Goal: Information Seeking & Learning: Check status

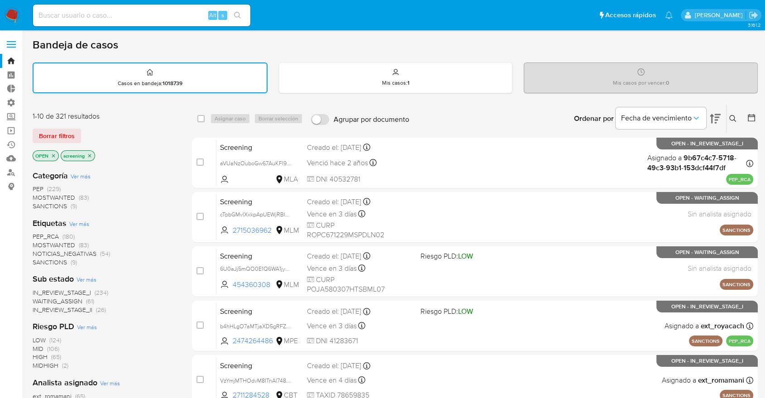
drag, startPoint x: 62, startPoint y: 100, endPoint x: 65, endPoint y: 86, distance: 14.4
click at [62, 100] on div "Bandeja de casos Casos en bandeja : 1018739 Mis casos : 1 Mis casos por vencer …" at bounding box center [395, 373] width 725 height 671
click at [507, 39] on div "Bandeja de casos" at bounding box center [395, 45] width 725 height 14
click at [733, 48] on div "Bandeja de casos" at bounding box center [395, 45] width 725 height 14
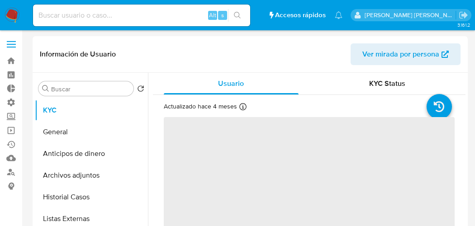
select select "10"
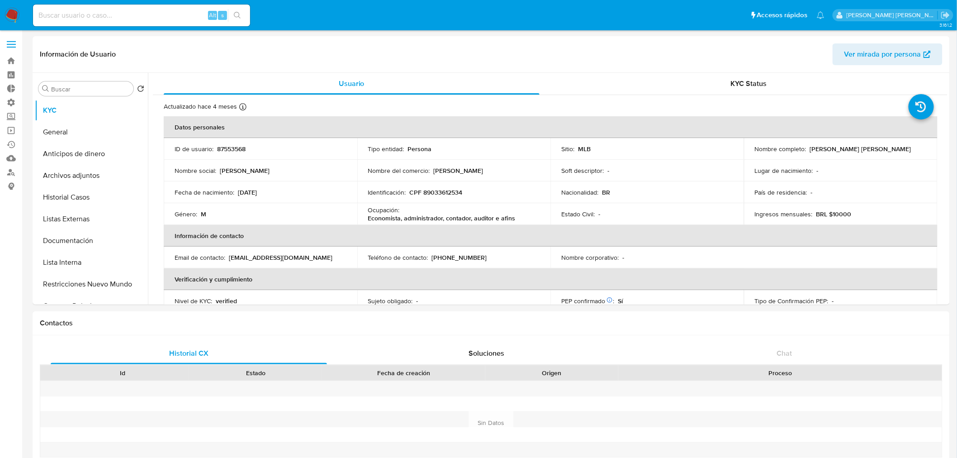
click at [750, 11] on ul "Pausado Ver notificaciones Alt s Accesos rápidos Presiona las siguientes teclas…" at bounding box center [429, 15] width 801 height 23
click at [97, 259] on button "Lista Interna" at bounding box center [88, 263] width 106 height 22
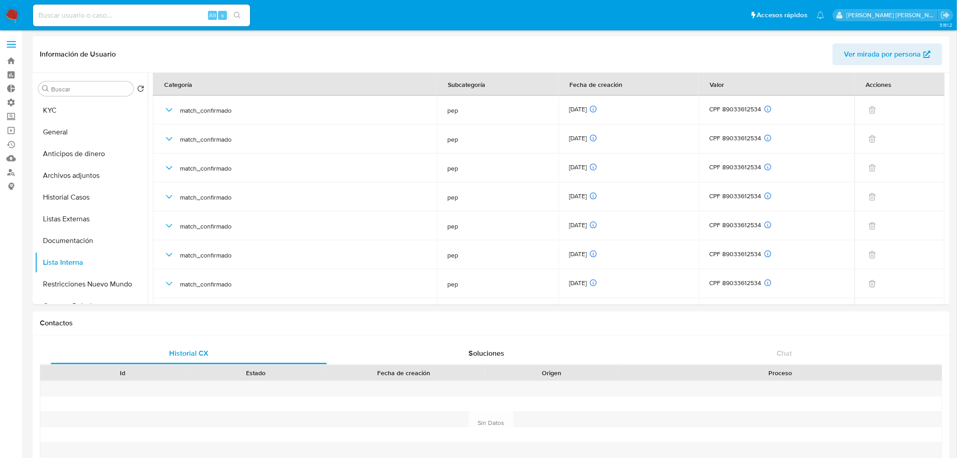
click at [743, 12] on ul "Pausado Ver notificaciones Alt s Accesos rápidos Presiona las siguientes teclas…" at bounding box center [429, 15] width 801 height 23
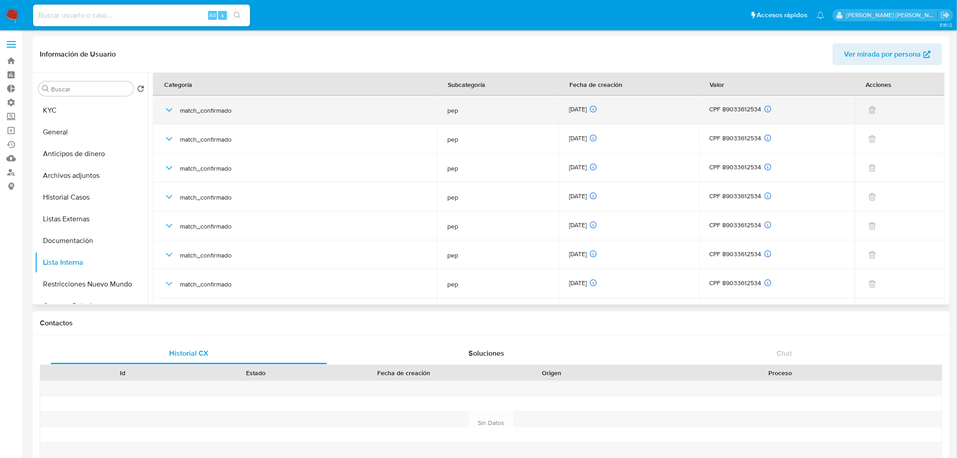
click at [168, 110] on icon "button" at bounding box center [169, 110] width 6 height 4
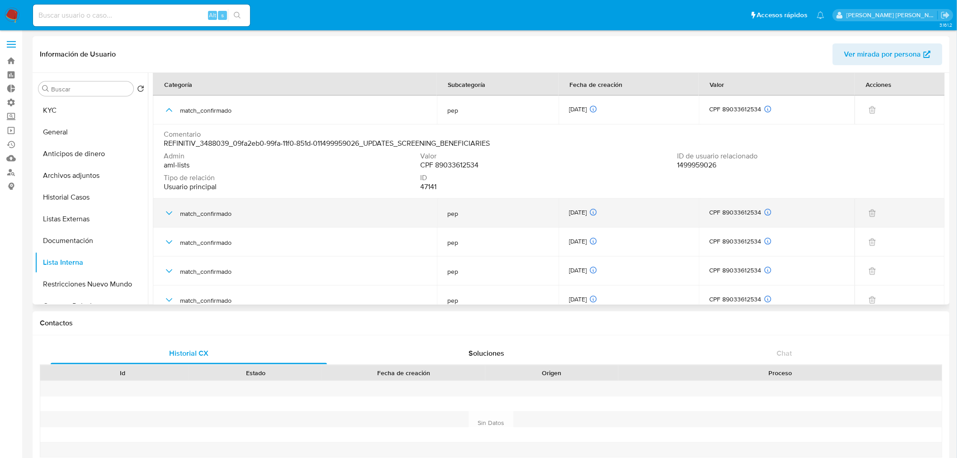
click at [171, 214] on icon "button" at bounding box center [169, 213] width 11 height 11
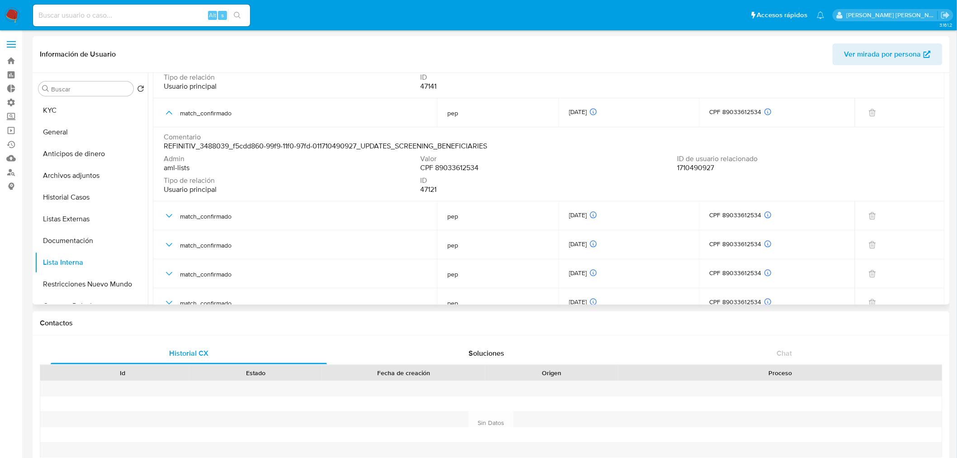
scroll to position [151, 0]
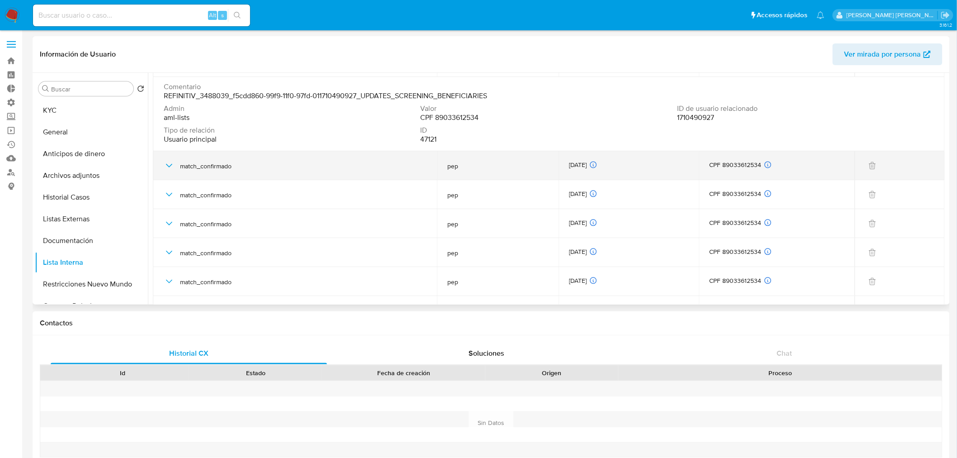
click at [165, 164] on icon "button" at bounding box center [169, 165] width 11 height 11
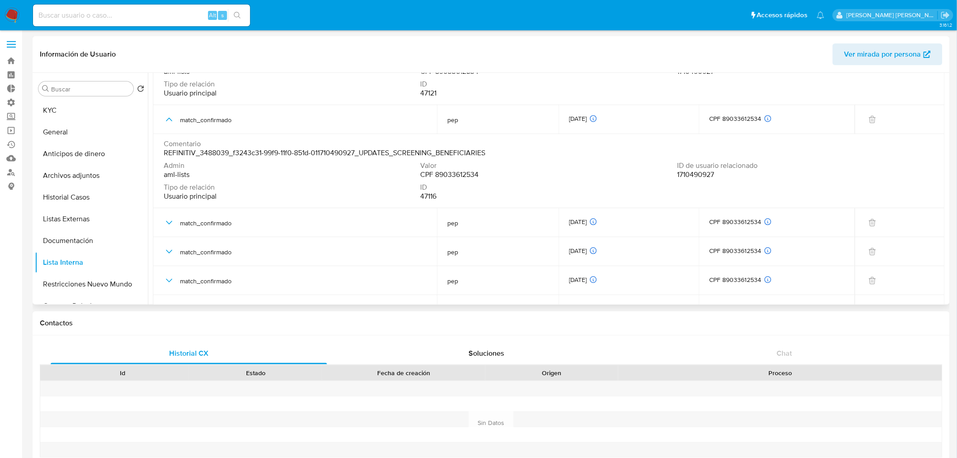
scroll to position [201, 0]
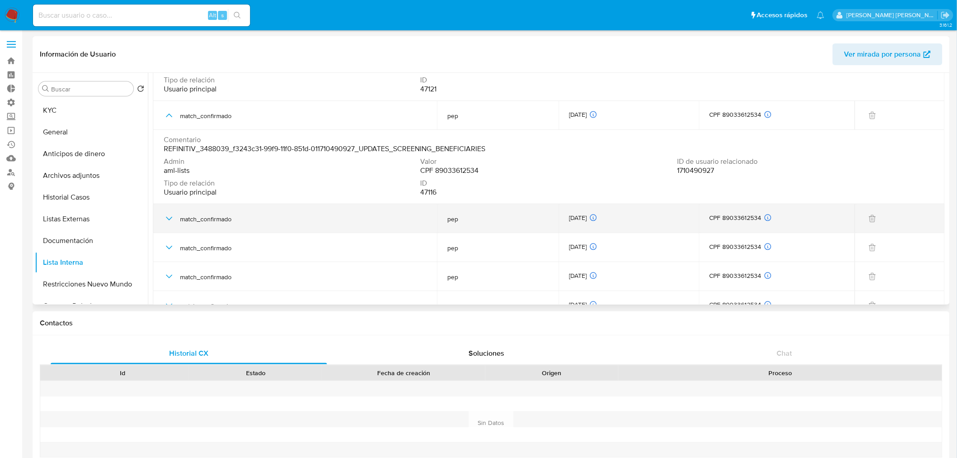
click at [176, 216] on div "match_confirmado" at bounding box center [295, 218] width 262 height 29
click at [173, 216] on icon "button" at bounding box center [169, 218] width 11 height 11
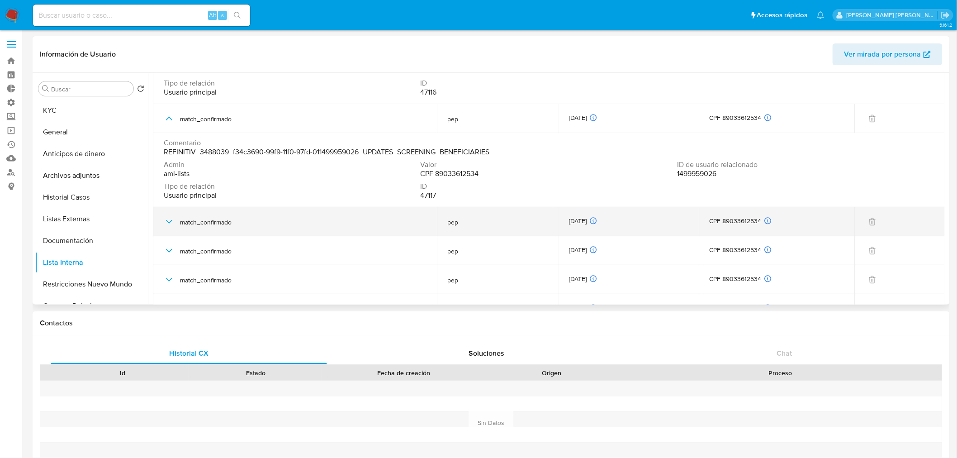
scroll to position [301, 0]
click at [181, 223] on span "match_confirmado" at bounding box center [303, 222] width 246 height 8
click at [174, 219] on icon "button" at bounding box center [169, 221] width 11 height 11
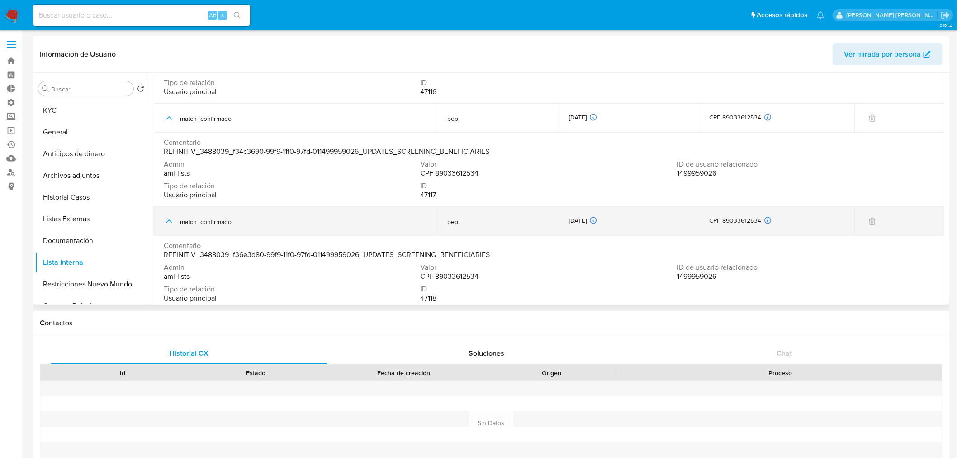
click at [172, 223] on icon "button" at bounding box center [169, 221] width 6 height 4
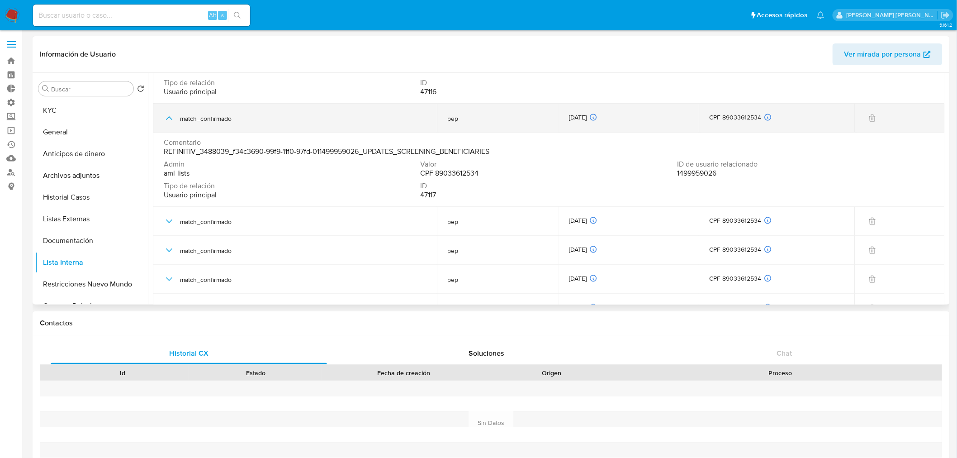
click at [167, 119] on icon "button" at bounding box center [169, 118] width 11 height 11
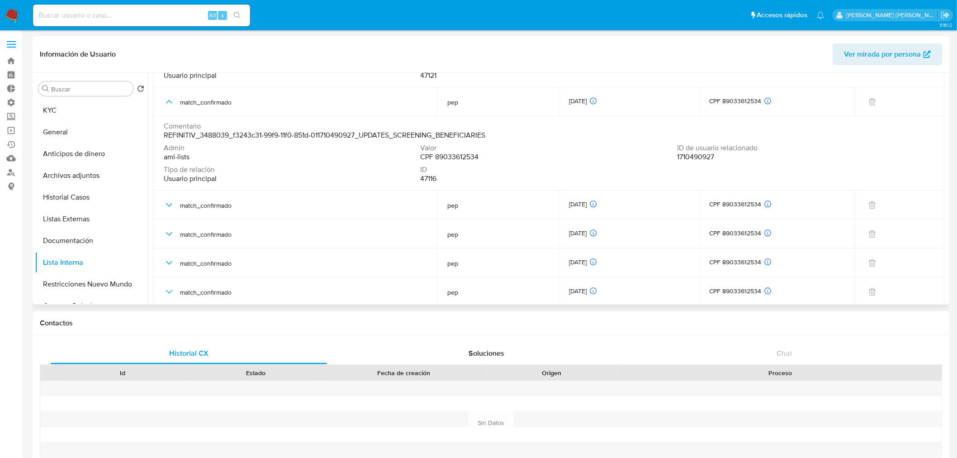
scroll to position [201, 0]
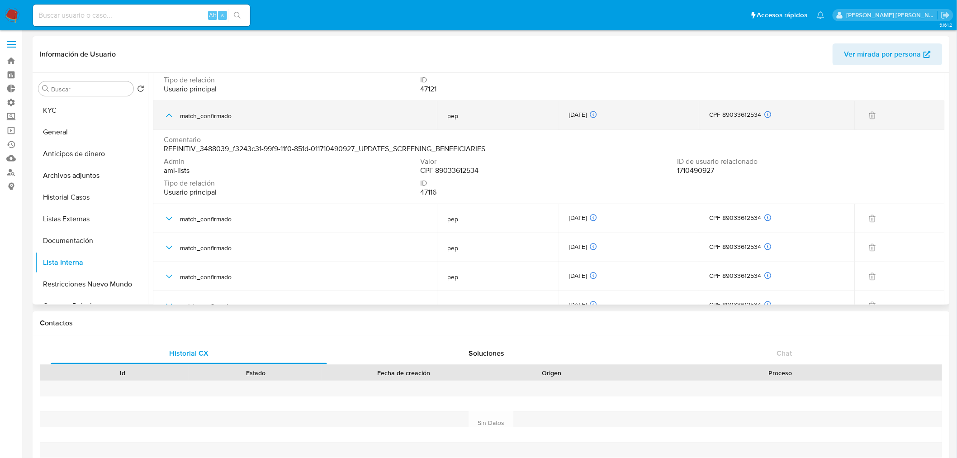
click at [171, 116] on icon "button" at bounding box center [169, 116] width 6 height 4
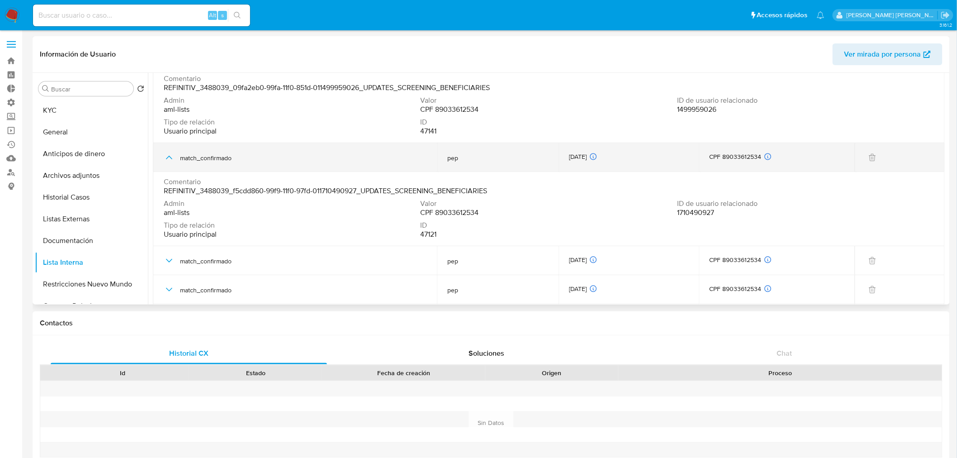
scroll to position [50, 0]
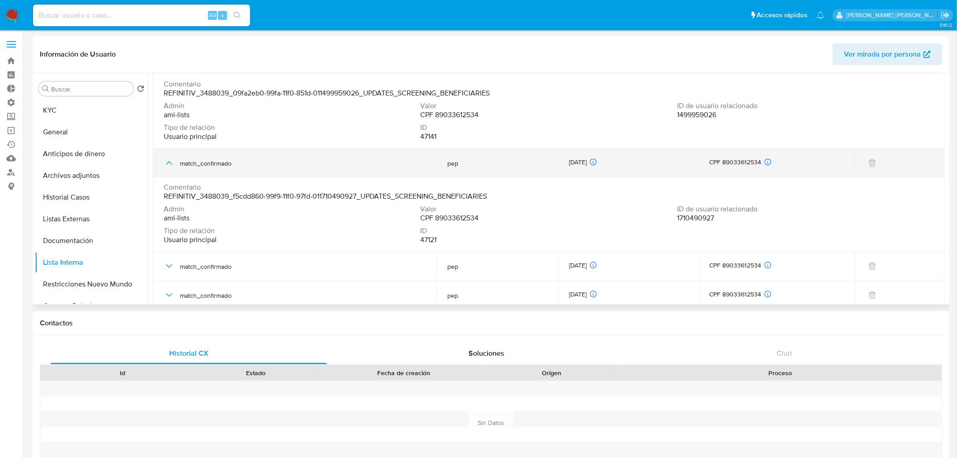
click at [164, 164] on button "button" at bounding box center [169, 162] width 11 height 11
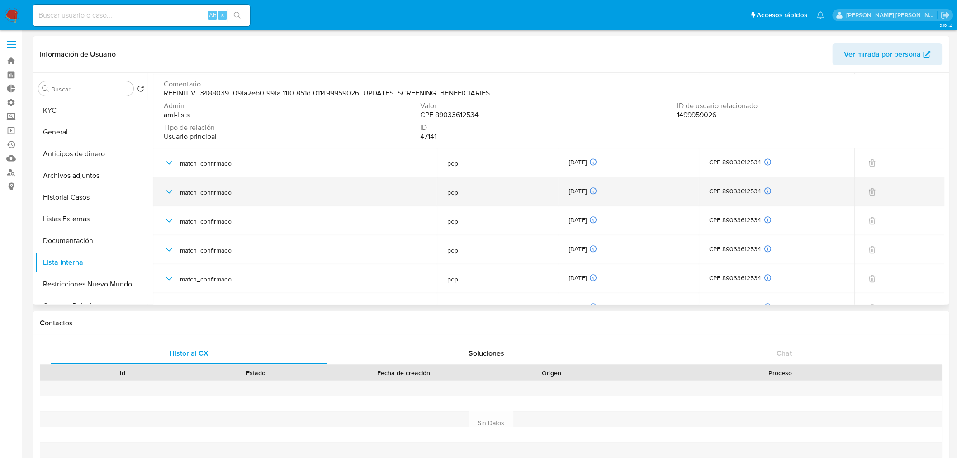
scroll to position [0, 0]
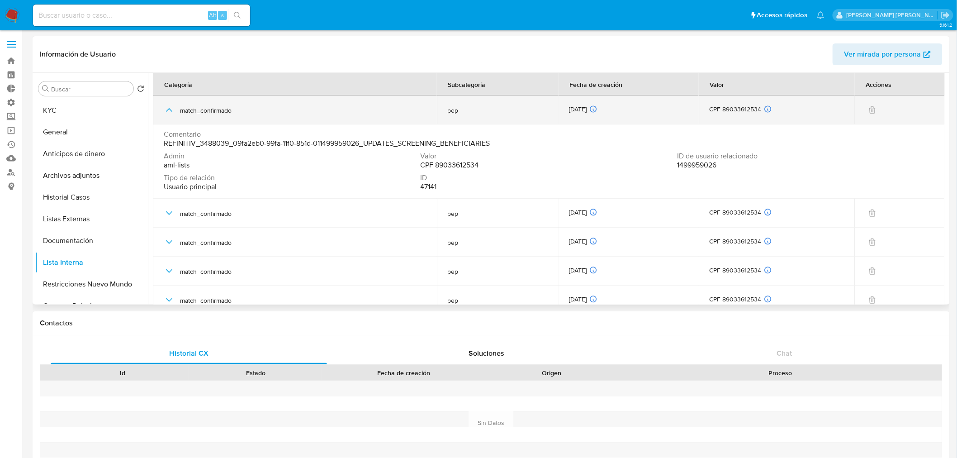
click at [169, 106] on icon "button" at bounding box center [169, 110] width 11 height 11
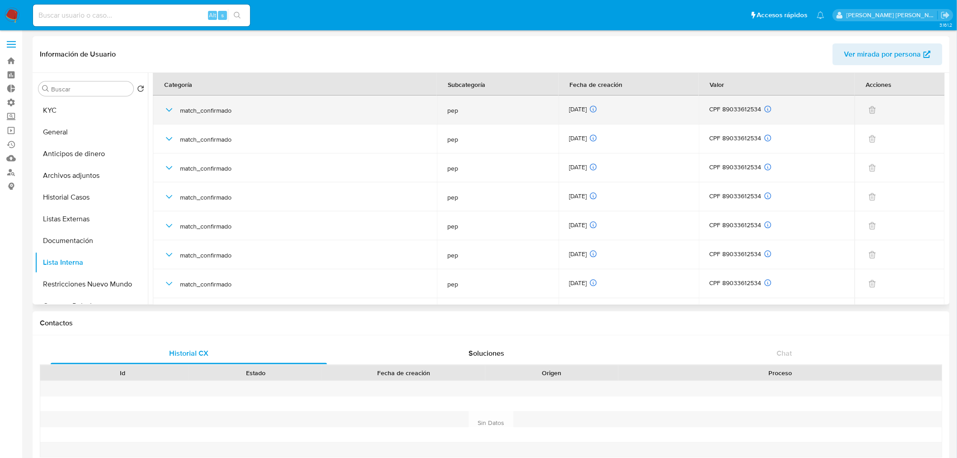
click at [168, 109] on icon "button" at bounding box center [169, 110] width 11 height 11
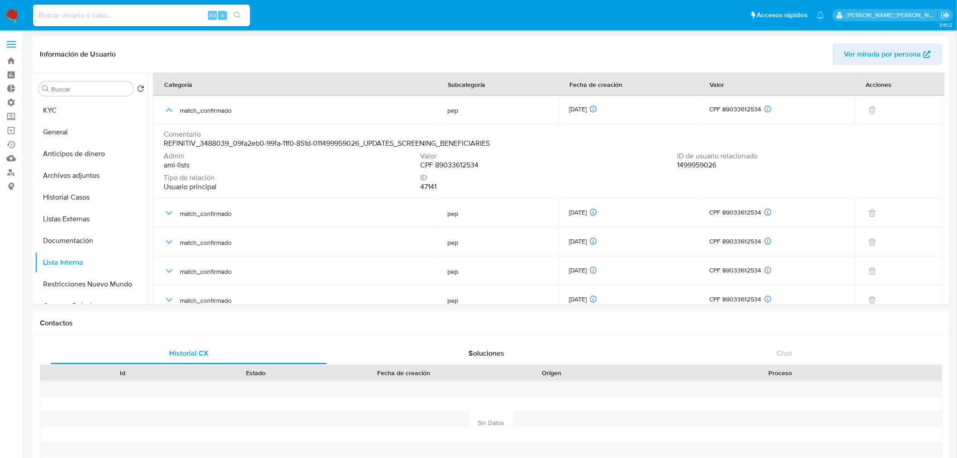
click at [256, 10] on ul "Pausado Ver notificaciones Alt s Accesos rápidos Presiona las siguientes teclas…" at bounding box center [429, 15] width 801 height 23
click at [745, 16] on ul "Pausado Ver notificaciones Alt s Accesos rápidos Presiona las siguientes teclas…" at bounding box center [429, 15] width 801 height 23
click at [740, 17] on ul "Pausado Ver notificaciones Alt s Accesos rápidos Presiona las siguientes teclas…" at bounding box center [429, 15] width 801 height 23
drag, startPoint x: 436, startPoint y: 168, endPoint x: 483, endPoint y: 168, distance: 47.1
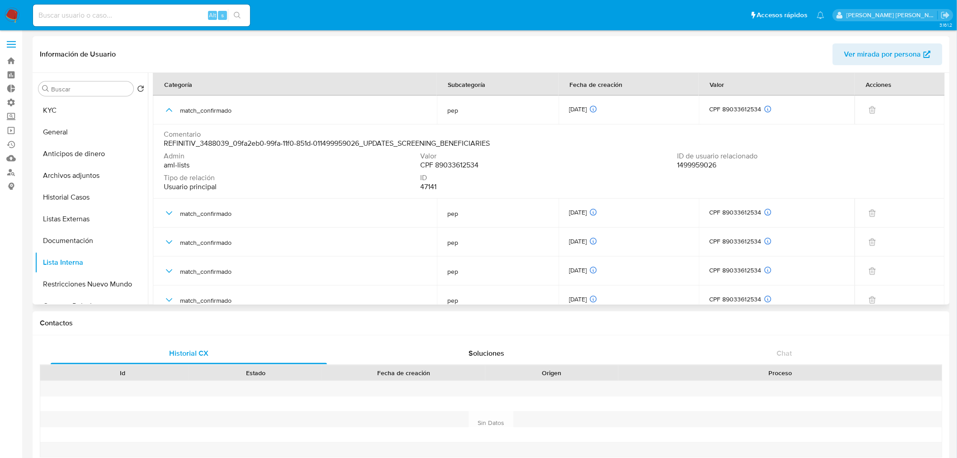
click at [483, 168] on div "Valor CPF 89033612534" at bounding box center [549, 161] width 257 height 18
click at [85, 111] on button "KYC" at bounding box center [88, 111] width 106 height 22
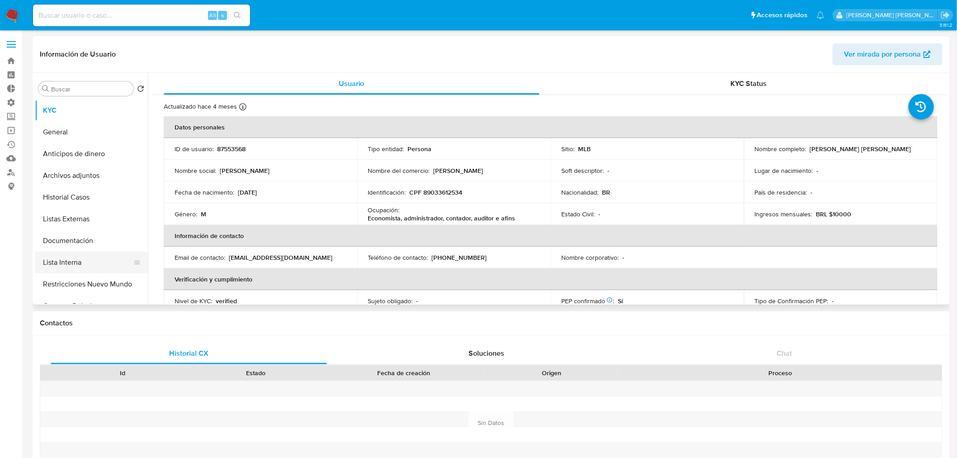
click at [106, 260] on button "Lista Interna" at bounding box center [88, 263] width 106 height 22
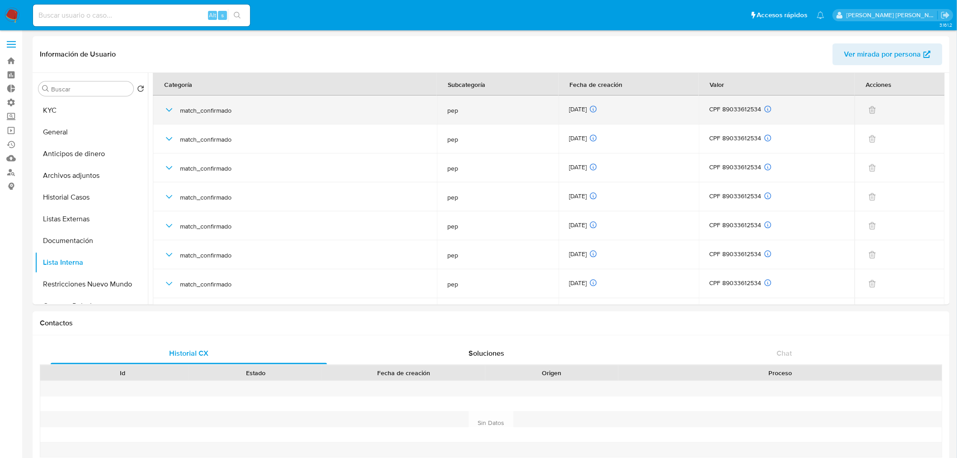
click at [171, 106] on icon "button" at bounding box center [169, 110] width 11 height 11
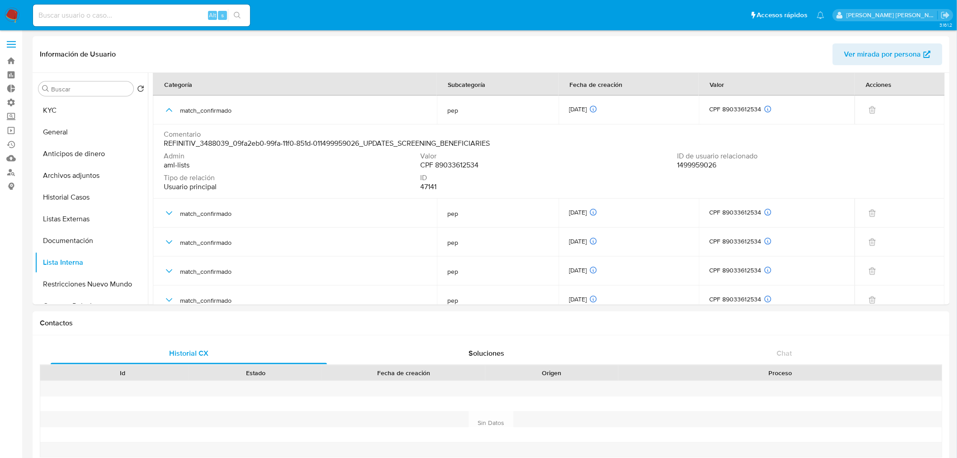
drag, startPoint x: 436, startPoint y: 166, endPoint x: 485, endPoint y: 167, distance: 48.9
click at [485, 167] on div "Valor CPF 89033612534" at bounding box center [549, 161] width 257 height 18
click at [92, 115] on button "KYC" at bounding box center [88, 111] width 106 height 22
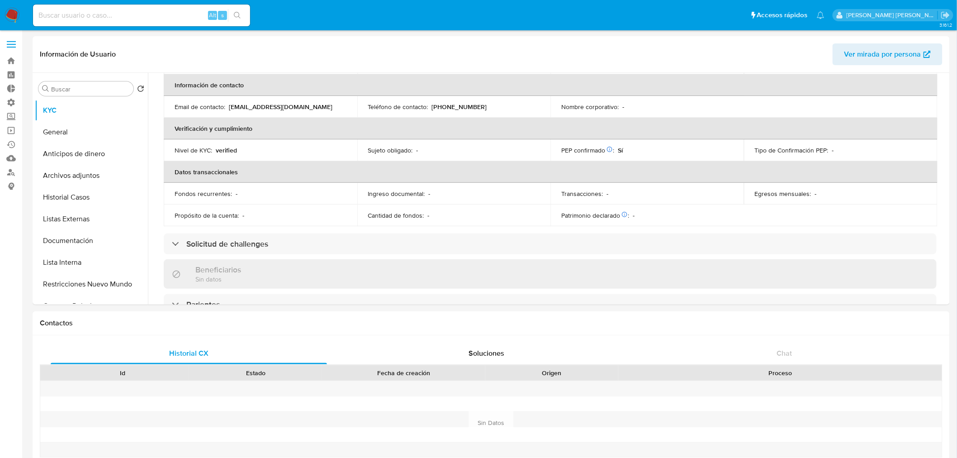
scroll to position [201, 0]
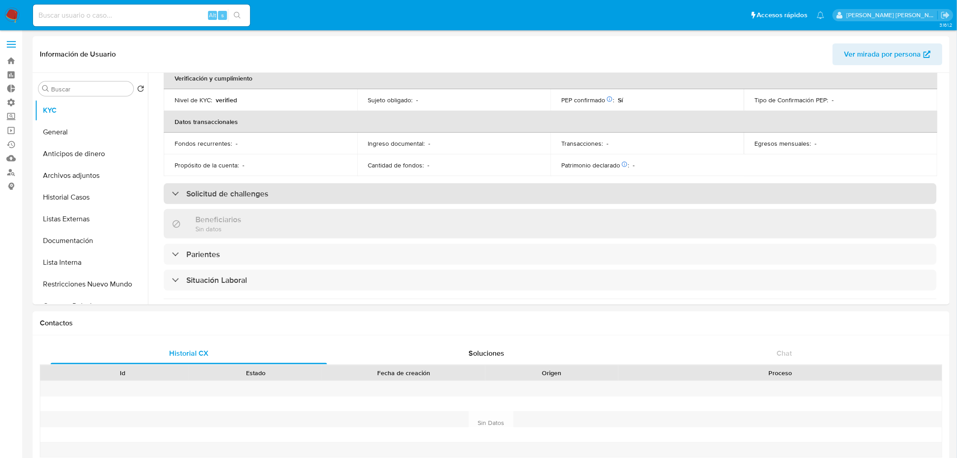
click at [680, 194] on div "Solicitud de challenges" at bounding box center [550, 193] width 773 height 21
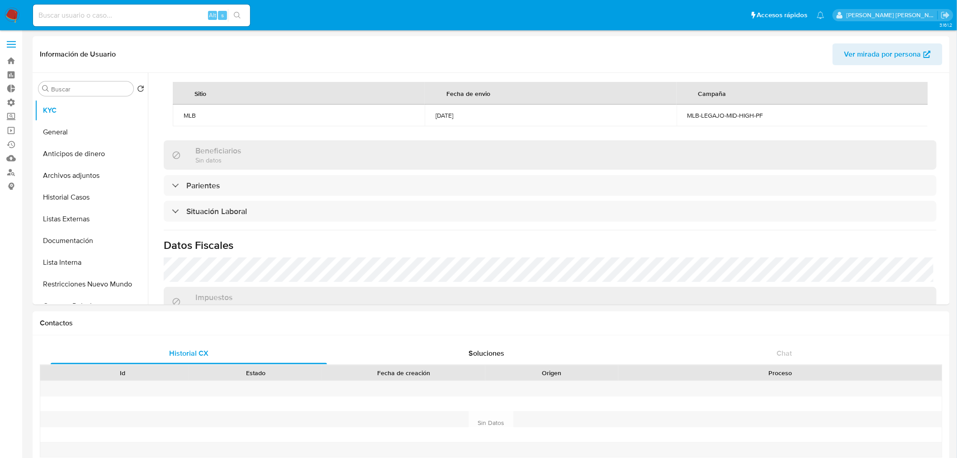
scroll to position [352, 0]
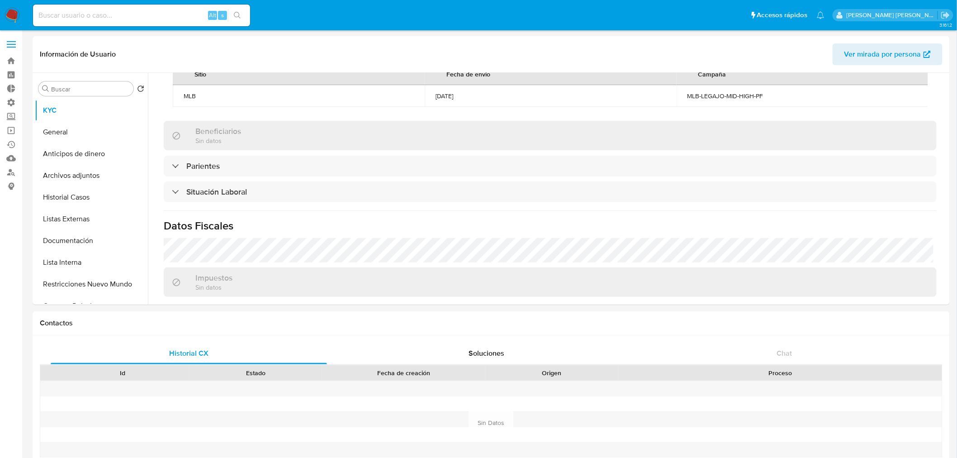
click at [676, 185] on div "Actualizado hace 4 meses Creado: 11/06/2020 13:40:59 Actualizado: 13/05/2025 16…" at bounding box center [550, 67] width 795 height 649
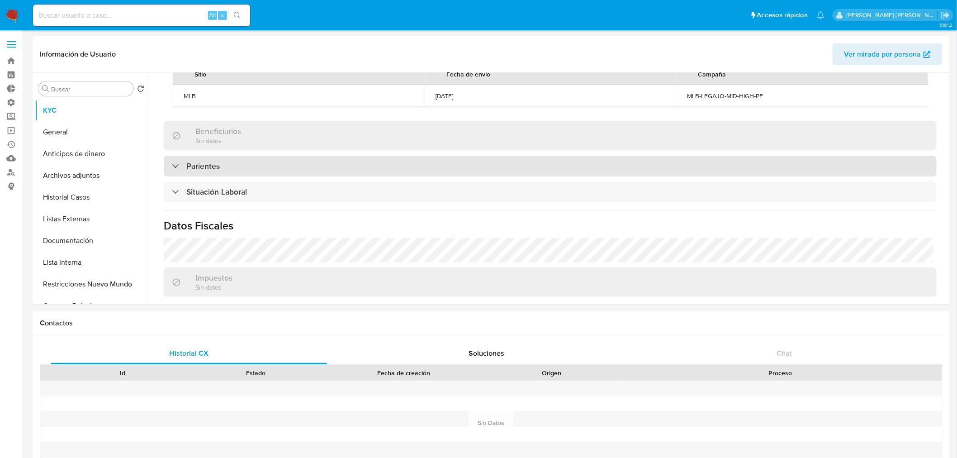
click at [676, 173] on div "Parientes" at bounding box center [550, 166] width 773 height 21
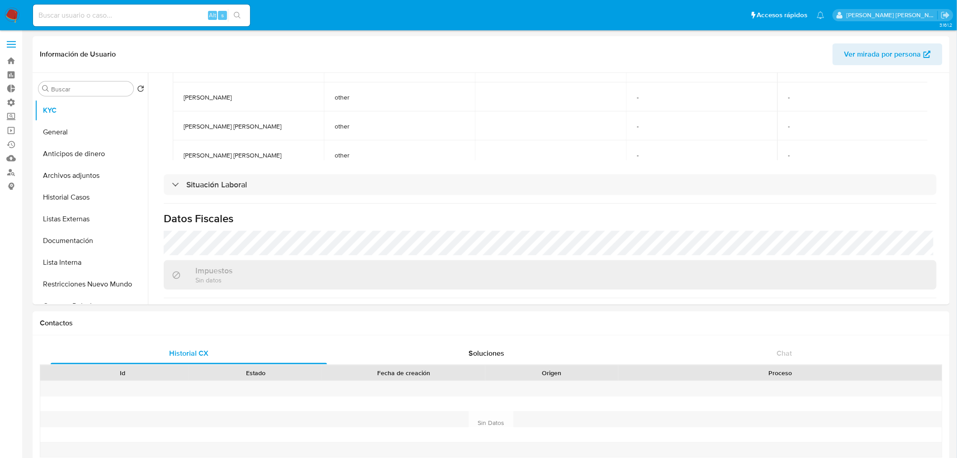
scroll to position [503, 0]
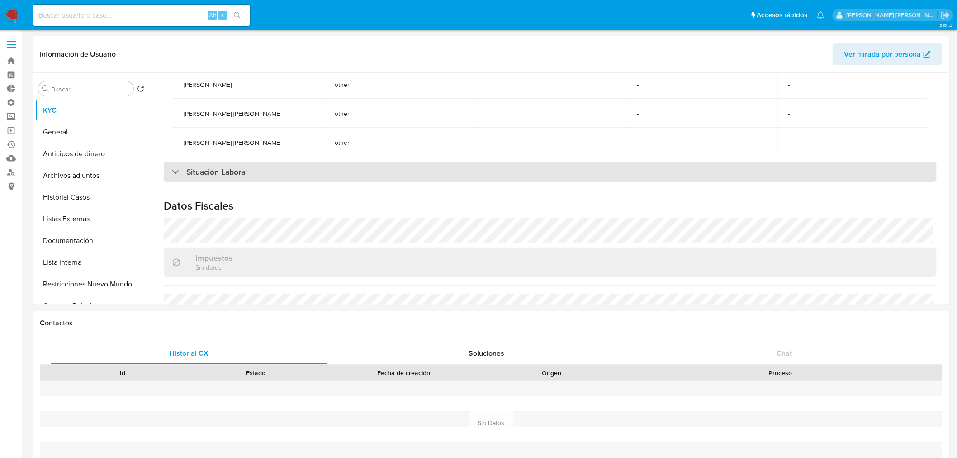
click at [696, 175] on div "Situación Laboral" at bounding box center [550, 172] width 773 height 21
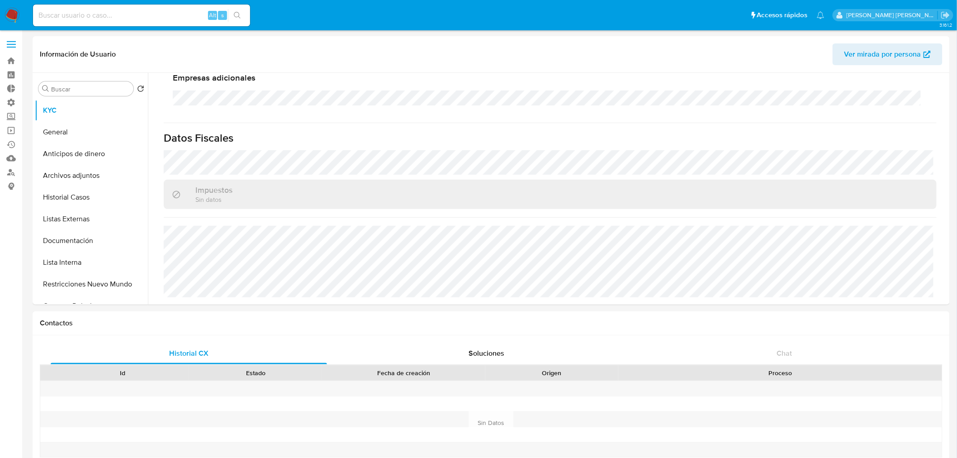
scroll to position [709, 0]
click at [698, 196] on div "Impuestos Sin datos" at bounding box center [550, 194] width 773 height 29
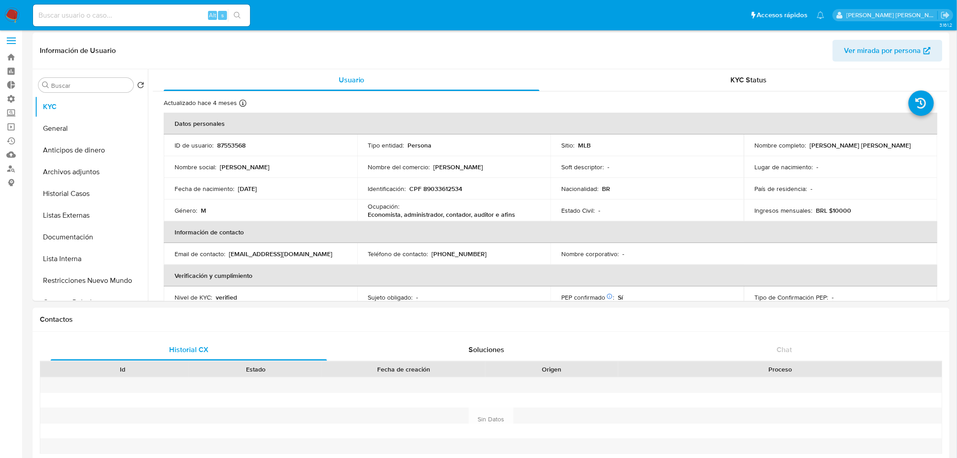
scroll to position [0, 0]
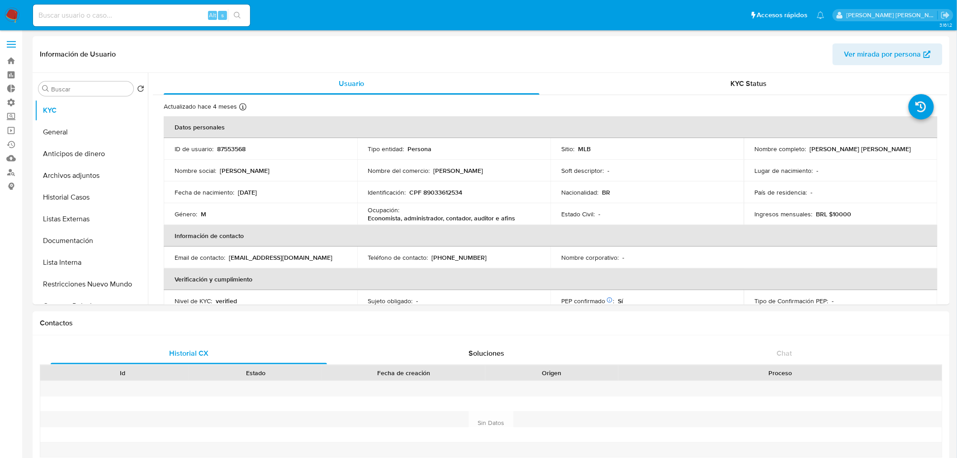
click at [757, 30] on nav "Pausado Ver notificaciones Alt s Accesos rápidos Presiona las siguientes teclas…" at bounding box center [478, 15] width 957 height 30
click at [772, 11] on ul "Pausado Ver notificaciones Alt s Accesos rápidos Presiona las siguientes teclas…" at bounding box center [429, 15] width 801 height 23
click at [757, 10] on ul "Pausado Ver notificaciones Alt s Accesos rápidos Presiona las siguientes teclas…" at bounding box center [429, 15] width 801 height 23
click at [106, 263] on button "Lista Interna" at bounding box center [88, 263] width 106 height 22
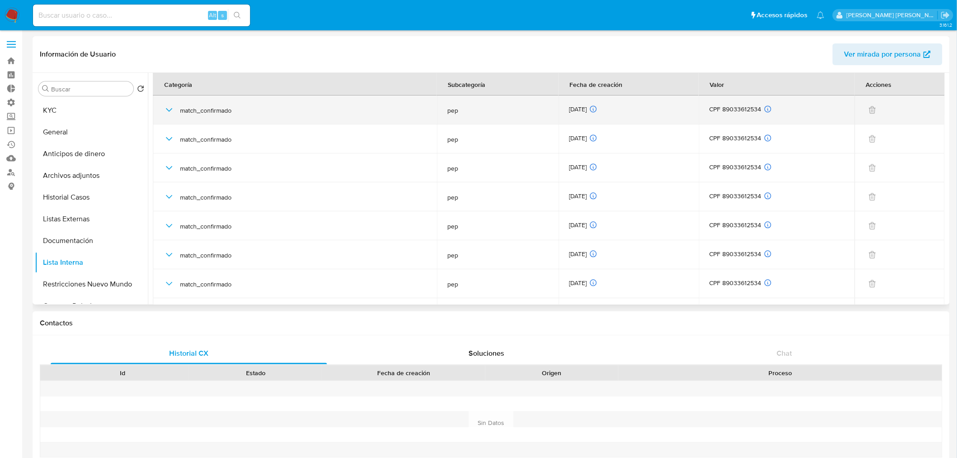
click at [173, 108] on icon "button" at bounding box center [169, 110] width 11 height 11
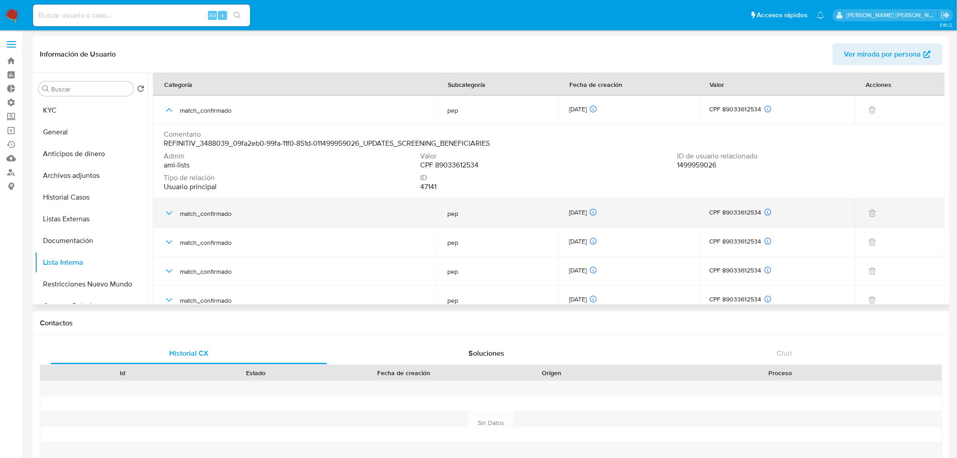
click at [169, 218] on icon "button" at bounding box center [169, 213] width 11 height 11
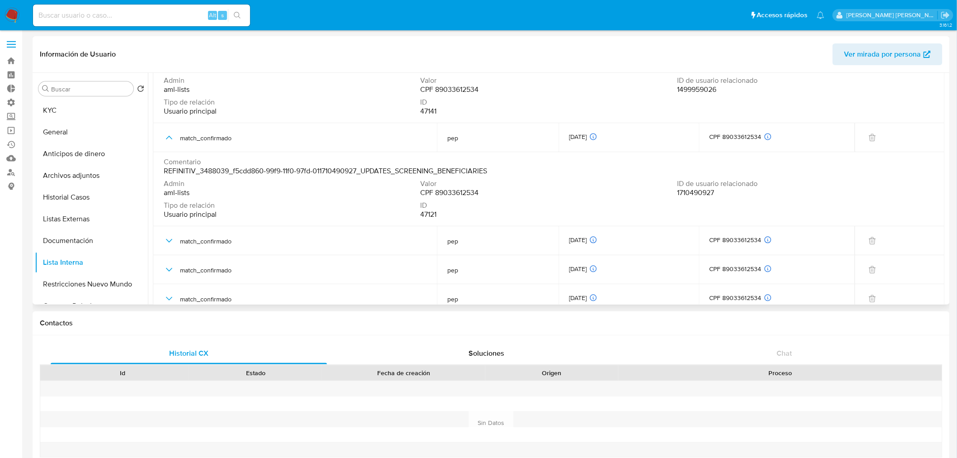
scroll to position [100, 0]
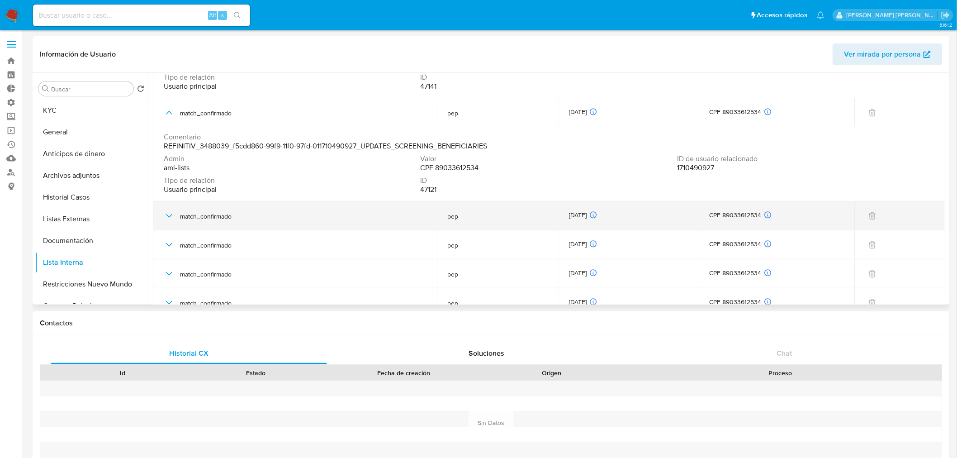
click at [169, 218] on icon "button" at bounding box center [169, 215] width 11 height 11
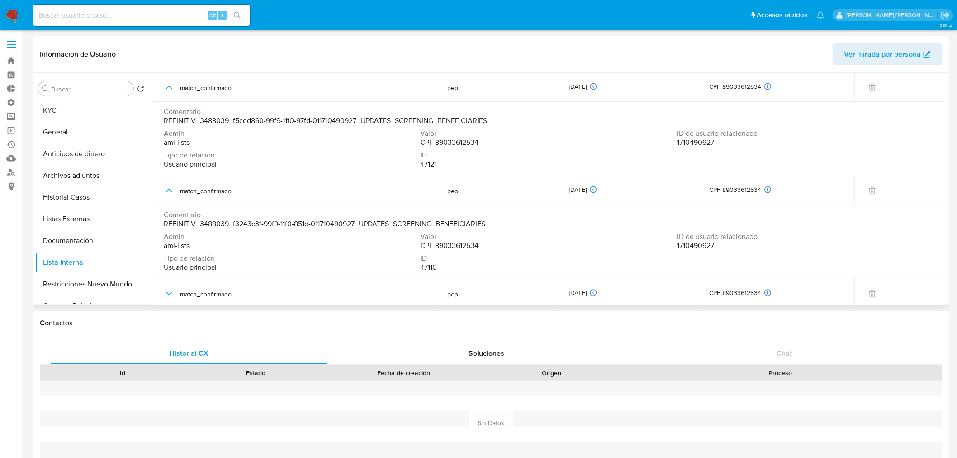
scroll to position [151, 0]
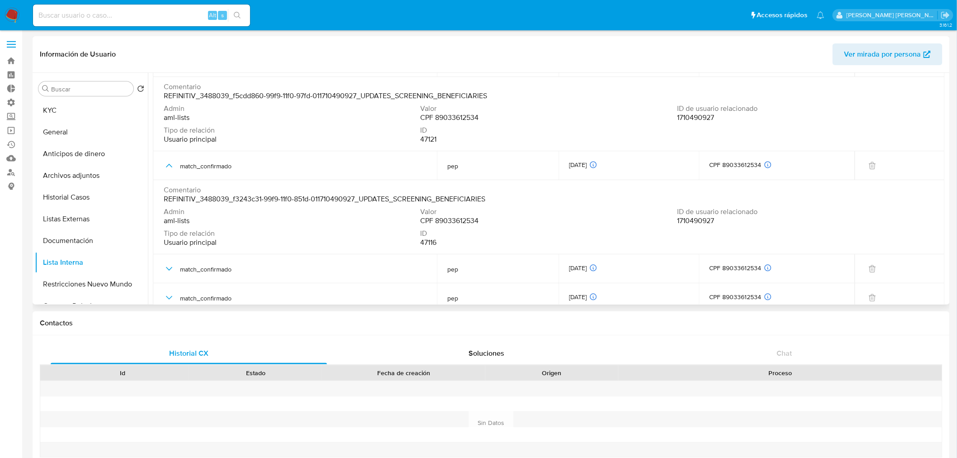
click at [576, 68] on div "Información de Usuario Ver mirada por persona" at bounding box center [492, 54] width 918 height 37
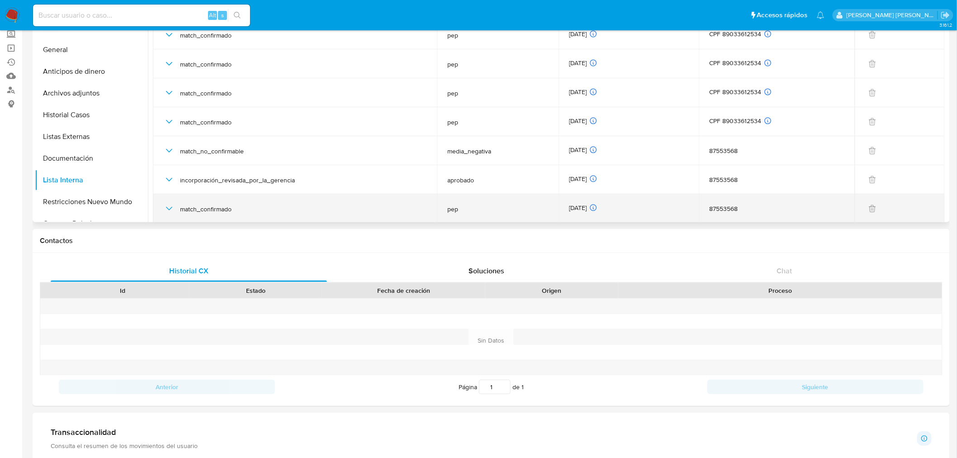
scroll to position [50, 0]
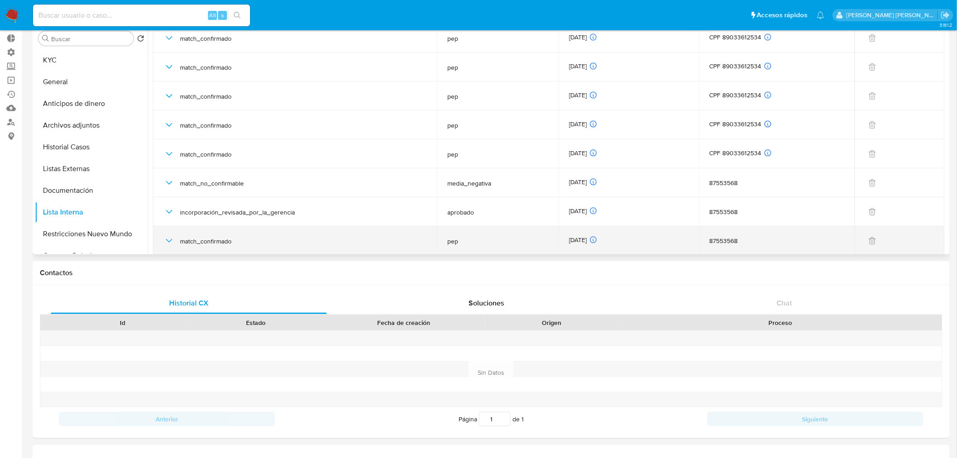
click at [353, 240] on span "match_confirmado" at bounding box center [303, 241] width 246 height 8
click at [171, 241] on icon "button" at bounding box center [169, 240] width 11 height 11
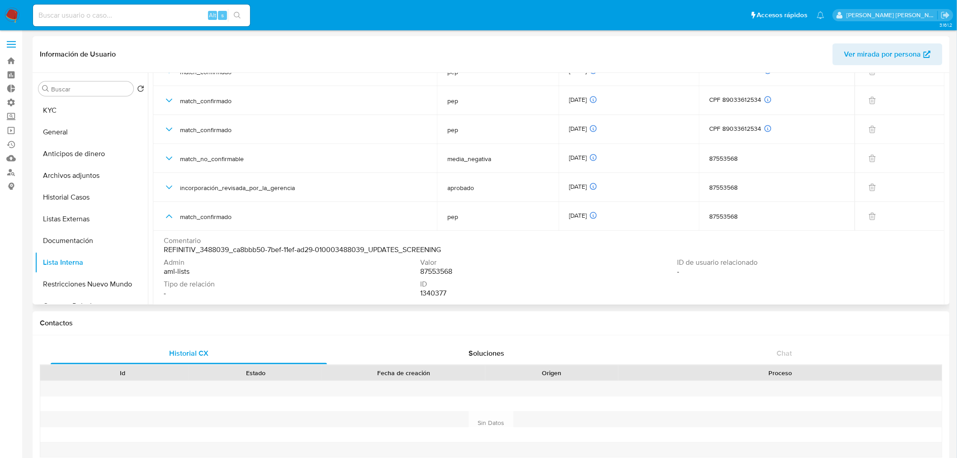
scroll to position [2209, 0]
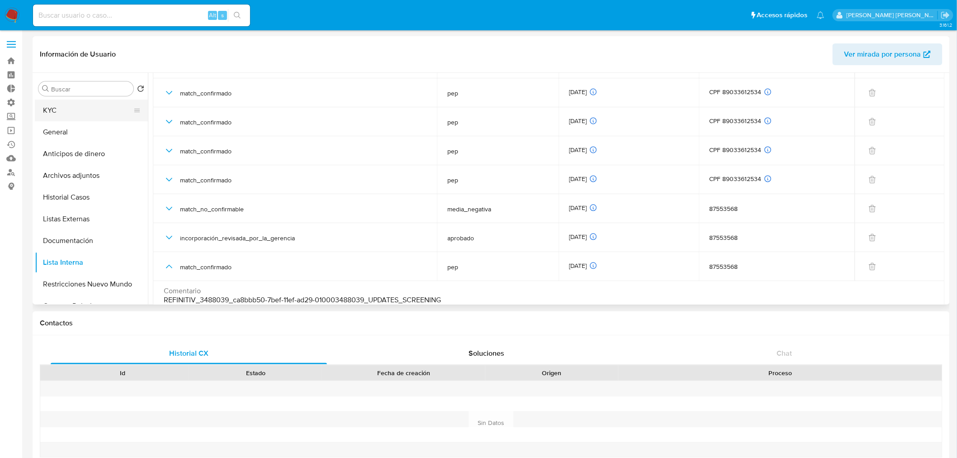
click at [74, 111] on button "KYC" at bounding box center [88, 111] width 106 height 22
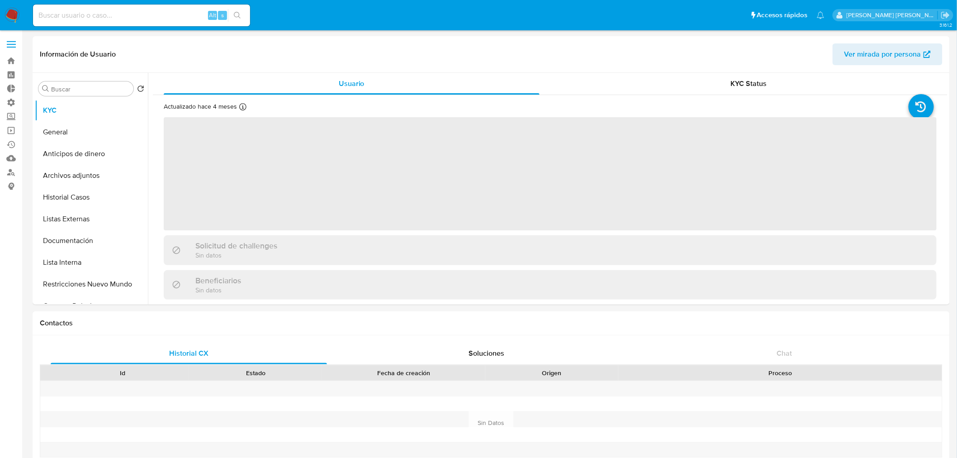
click at [268, 10] on ul "Pausado Ver notificaciones Alt s Accesos rápidos Presiona las siguientes teclas…" at bounding box center [429, 15] width 801 height 23
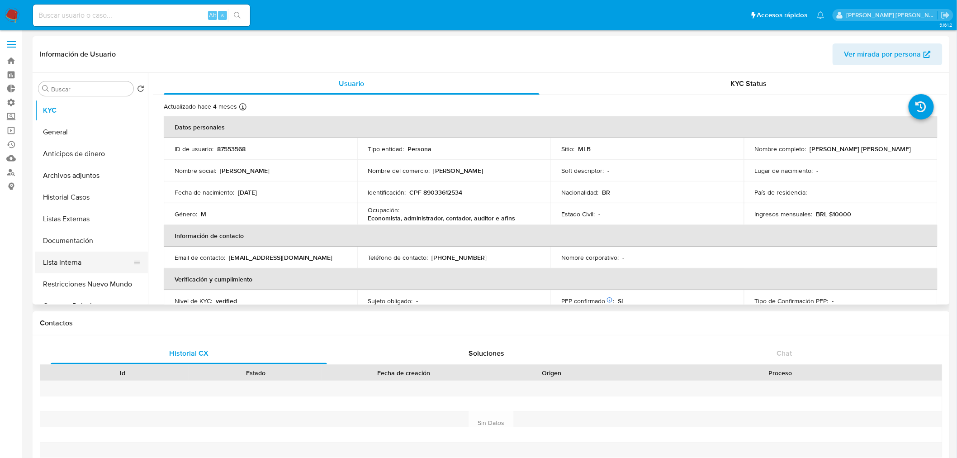
click at [102, 258] on button "Lista Interna" at bounding box center [88, 263] width 106 height 22
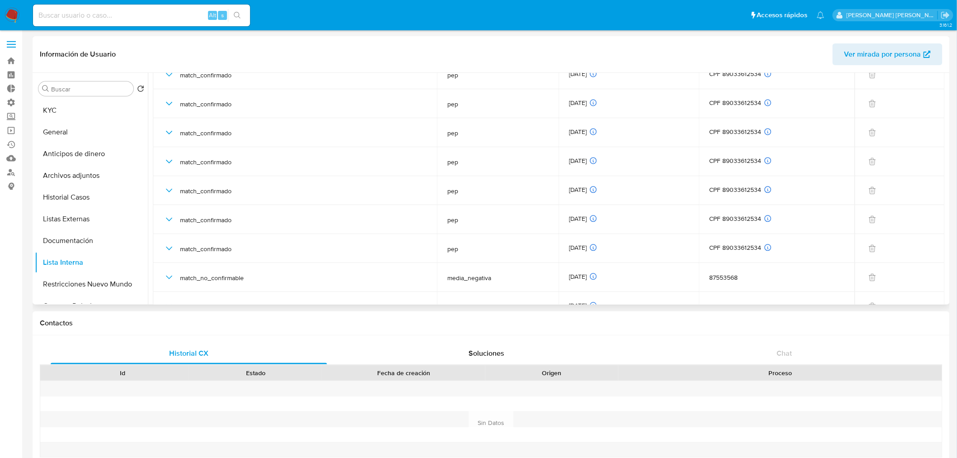
scroll to position [1961, 0]
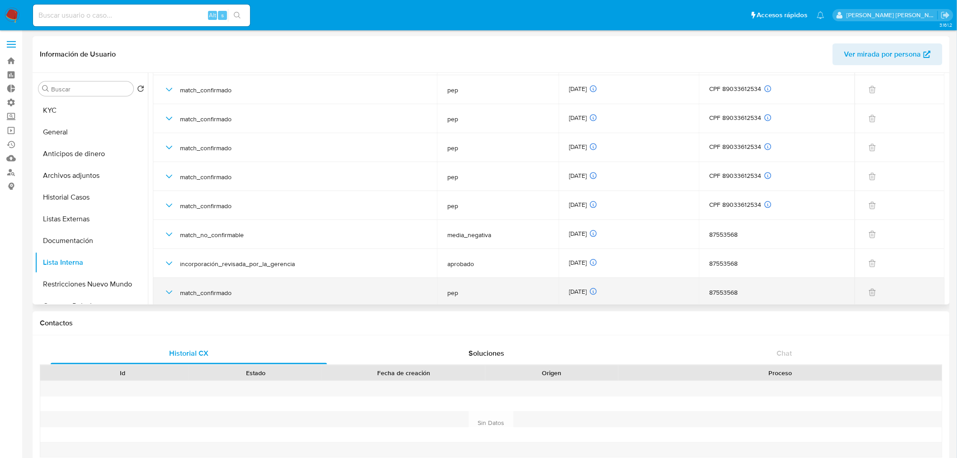
click at [168, 293] on icon "button" at bounding box center [169, 292] width 11 height 11
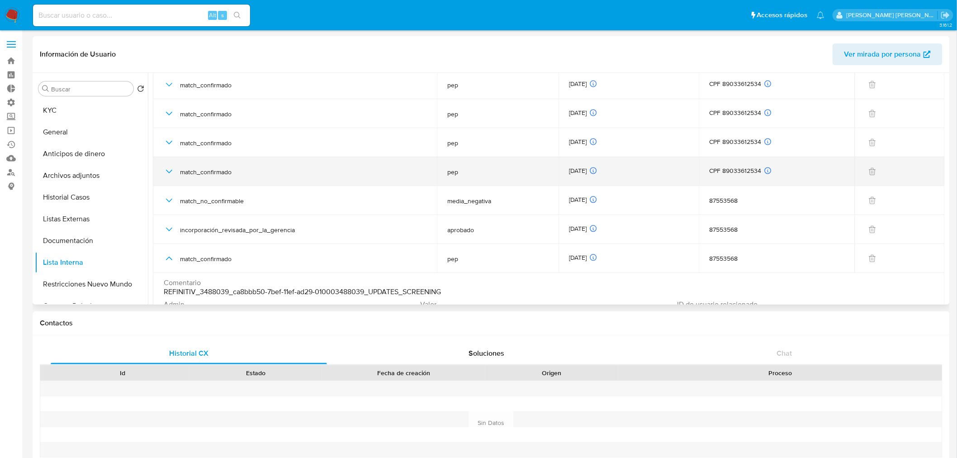
scroll to position [2037, 0]
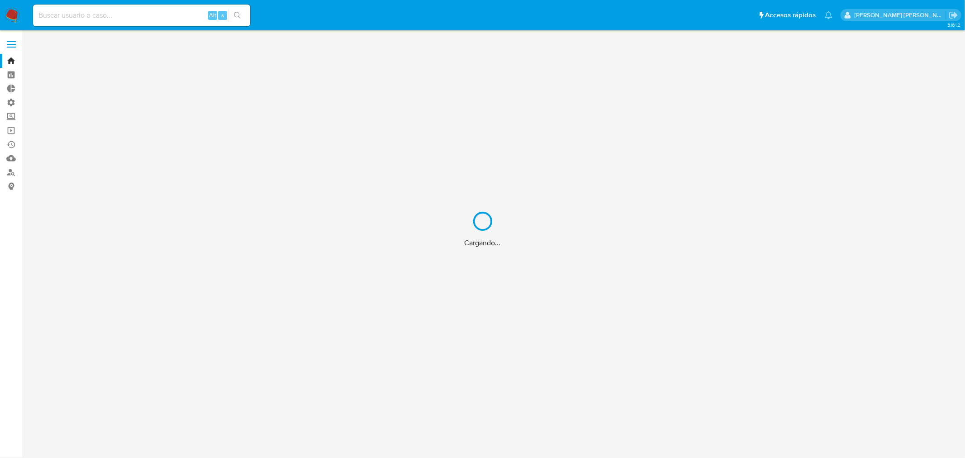
click at [170, 11] on div "Cargando..." at bounding box center [482, 229] width 965 height 458
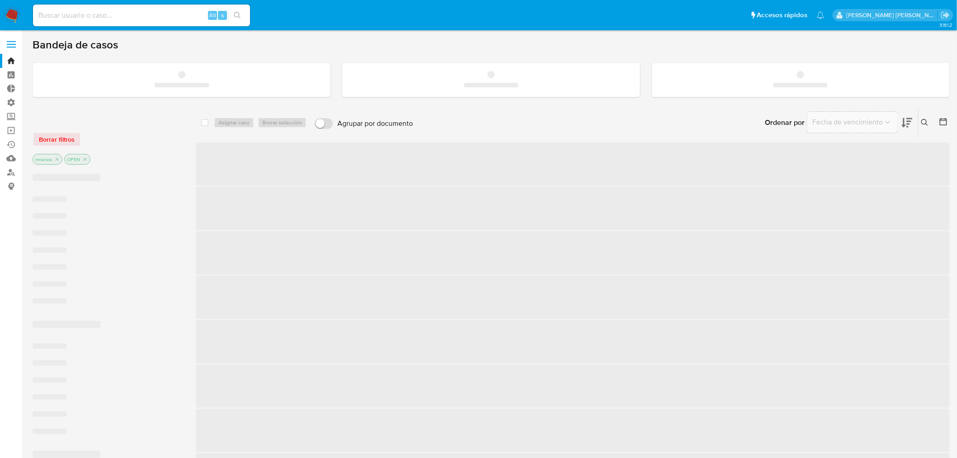
click at [171, 15] on input at bounding box center [141, 16] width 217 height 12
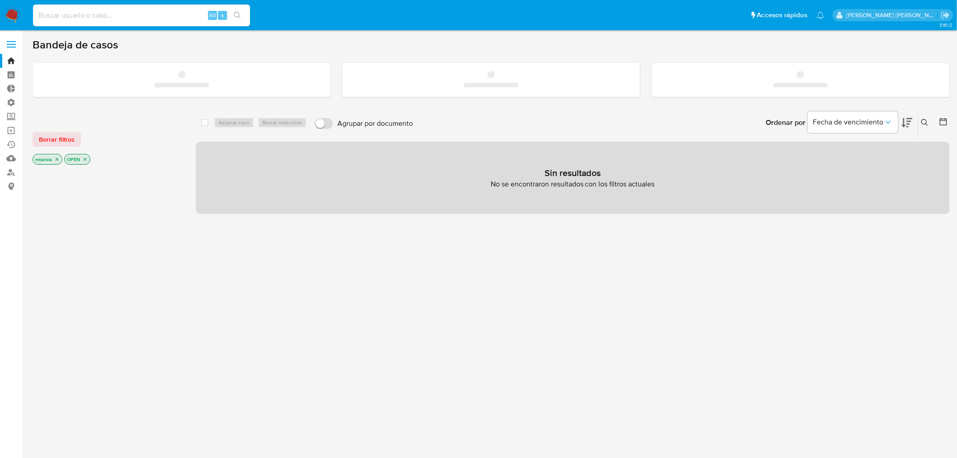
paste input "1690897350"
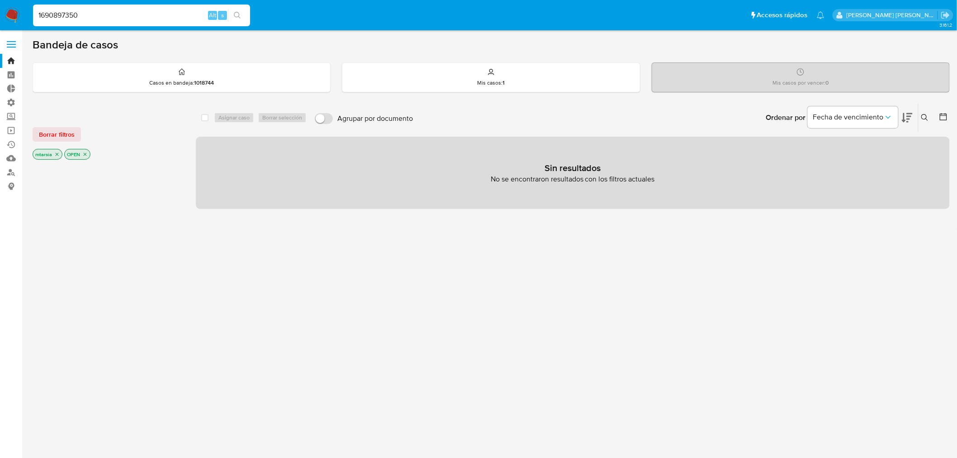
type input "1690897350"
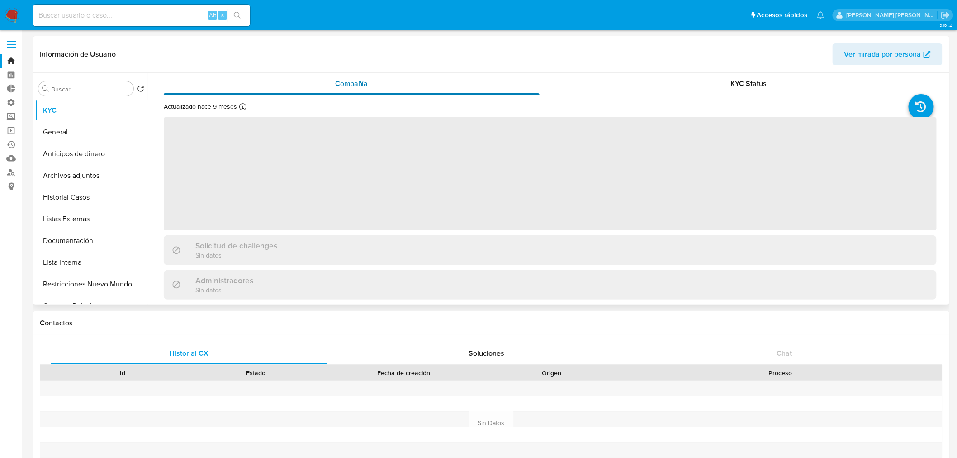
select select "10"
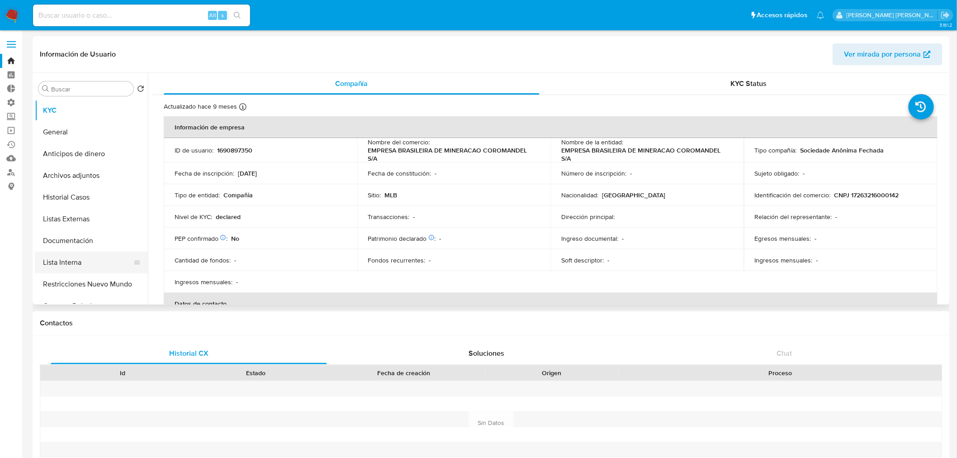
click at [104, 260] on button "Lista Interna" at bounding box center [88, 263] width 106 height 22
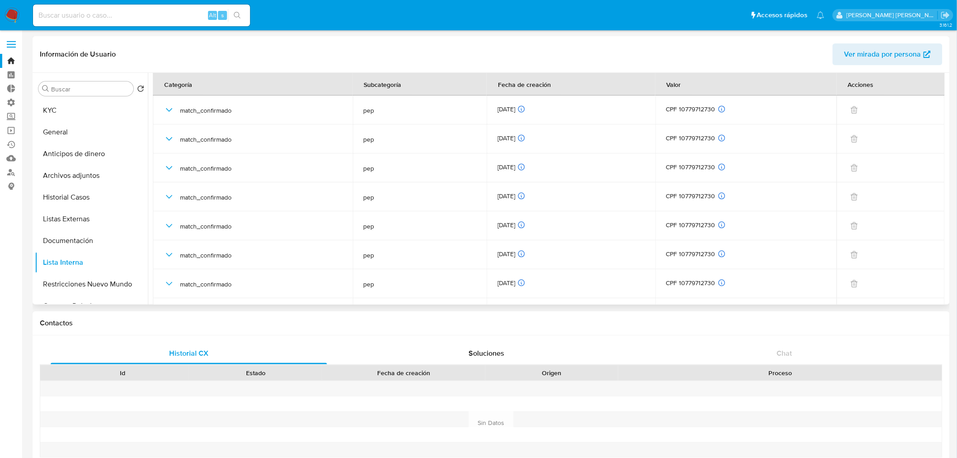
click at [344, 52] on header "Información de Usuario Ver mirada por persona" at bounding box center [491, 54] width 903 height 22
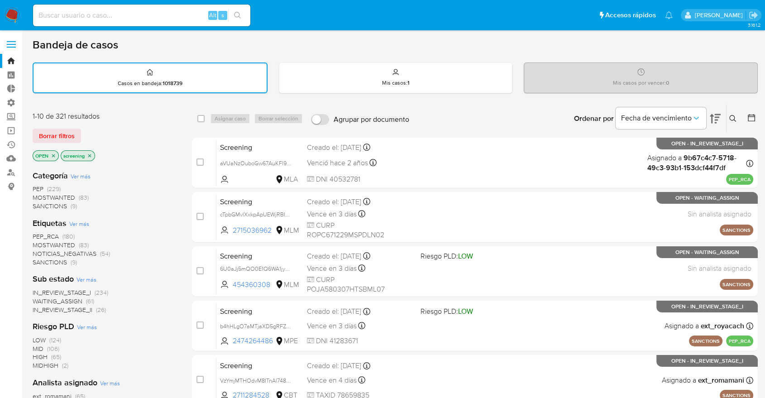
click at [41, 257] on span "SANCTIONS" at bounding box center [50, 261] width 34 height 9
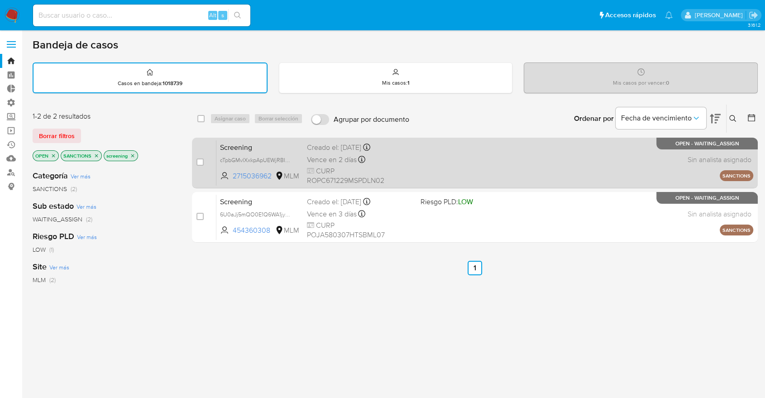
click at [281, 145] on span "Screening" at bounding box center [260, 147] width 80 height 12
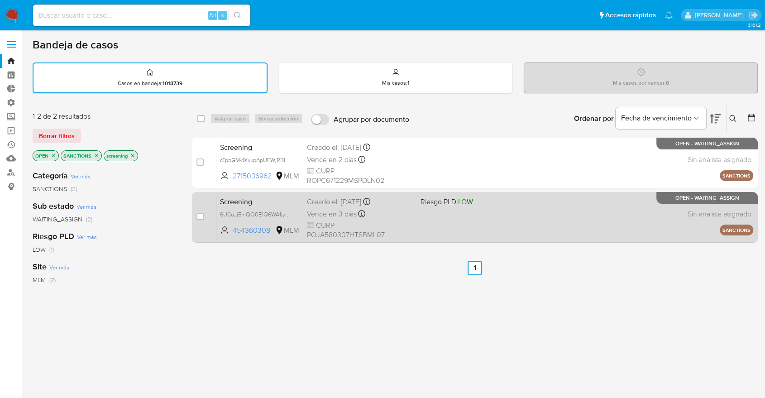
click at [276, 195] on span "Screening" at bounding box center [260, 201] width 80 height 12
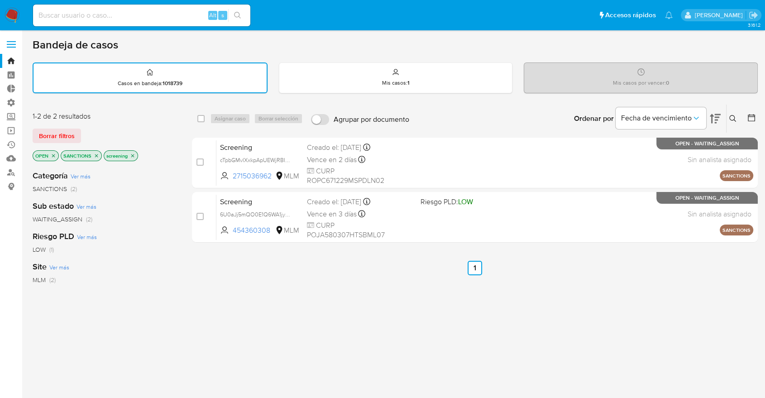
click at [94, 154] on icon "close-filter" at bounding box center [96, 155] width 5 height 5
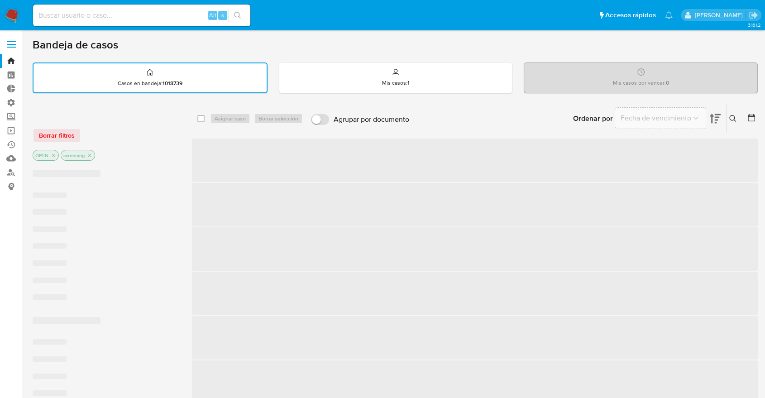
click at [97, 126] on div "Borrar filtros OPEN screening" at bounding box center [105, 136] width 145 height 51
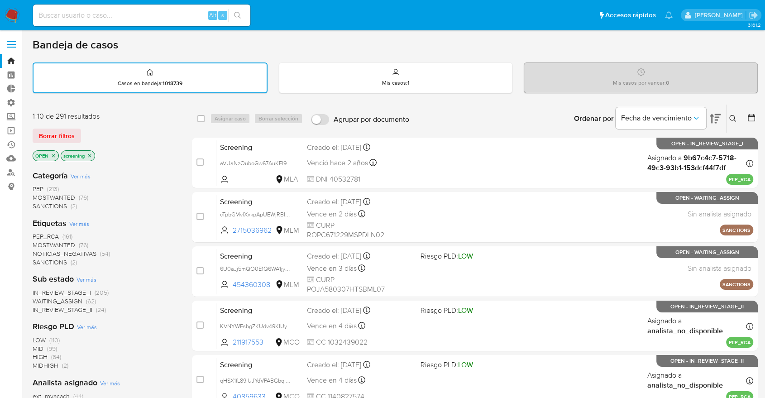
click at [38, 244] on span "MOSTWANTED" at bounding box center [54, 244] width 43 height 9
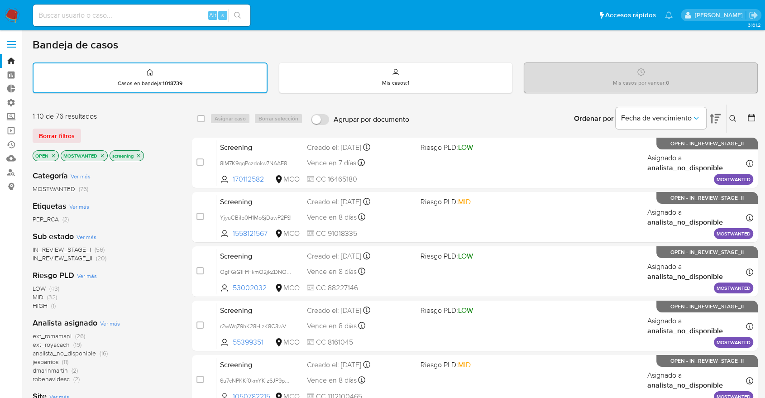
click at [101, 156] on icon "close-filter" at bounding box center [102, 155] width 5 height 5
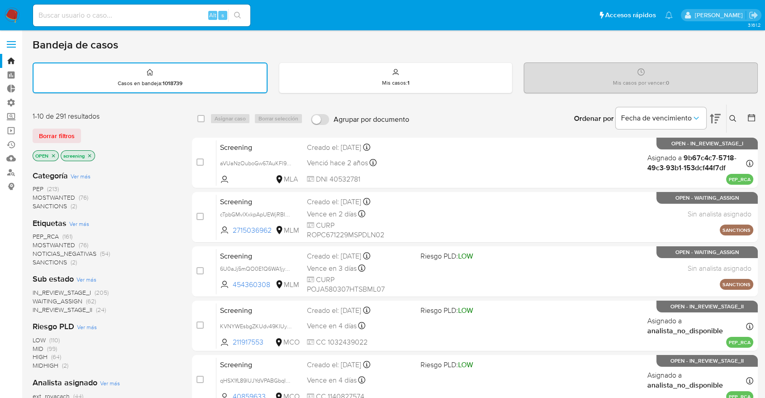
click at [34, 233] on span "PEP_RCA" at bounding box center [46, 236] width 26 height 9
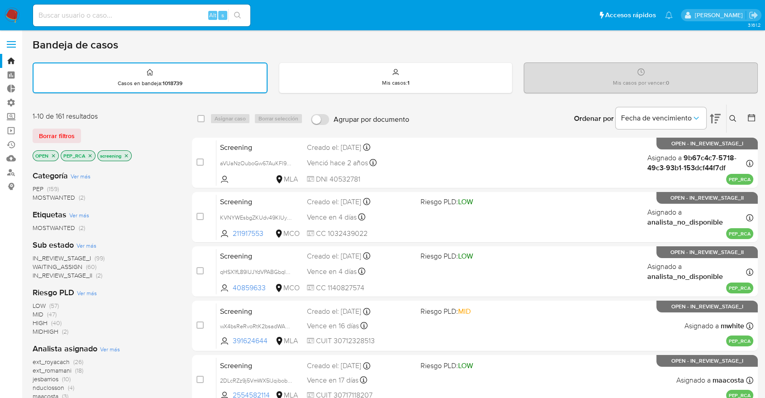
click at [91, 155] on icon "close-filter" at bounding box center [89, 155] width 5 height 5
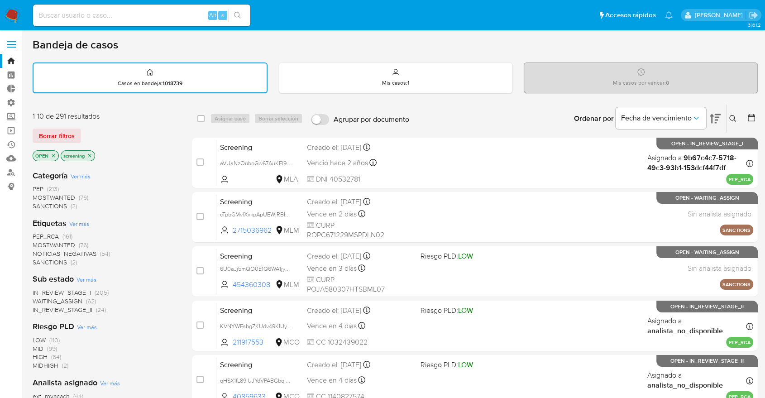
click at [91, 129] on div "Borrar filtros" at bounding box center [105, 136] width 145 height 14
click at [110, 121] on div "1-10 de 291 resultados Borrar filtros OPEN screening" at bounding box center [105, 137] width 145 height 52
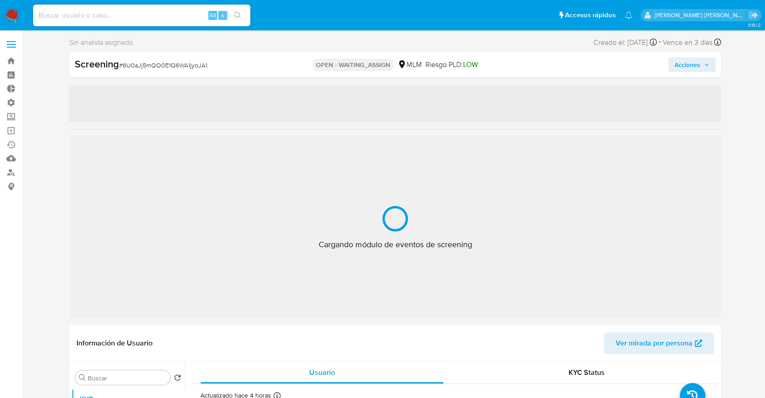
select select "10"
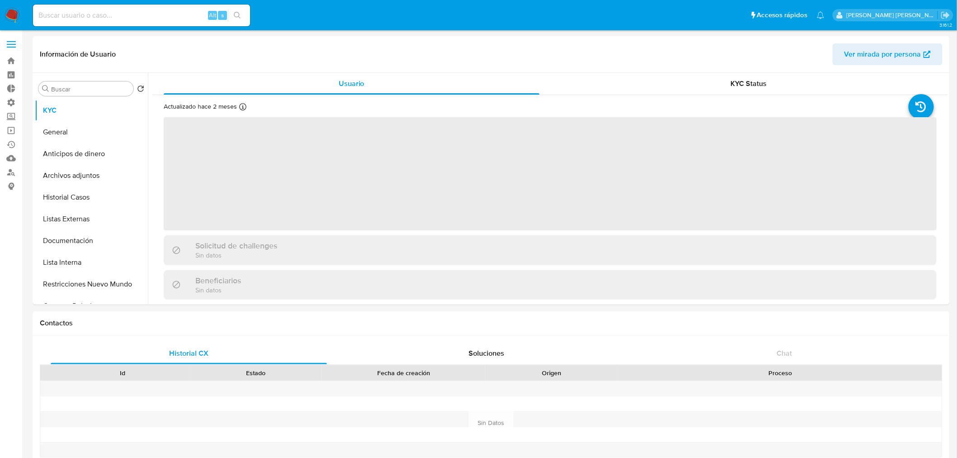
select select "10"
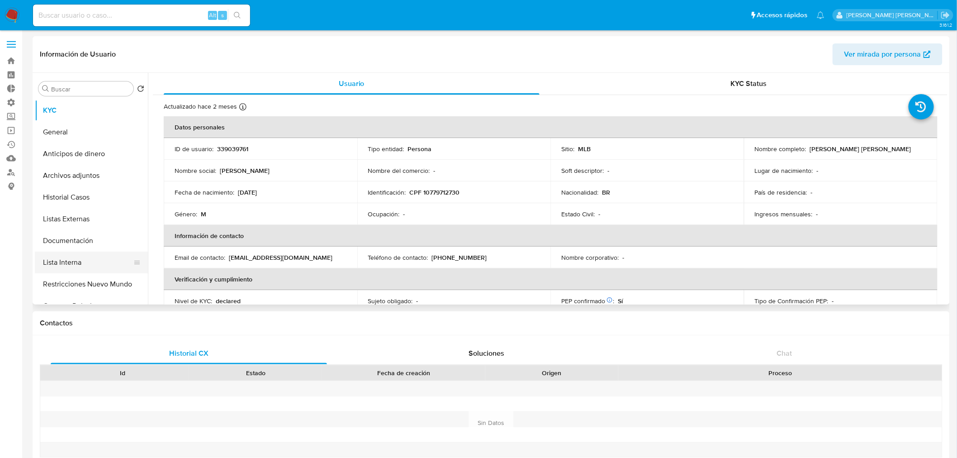
click at [100, 256] on button "Lista Interna" at bounding box center [88, 263] width 106 height 22
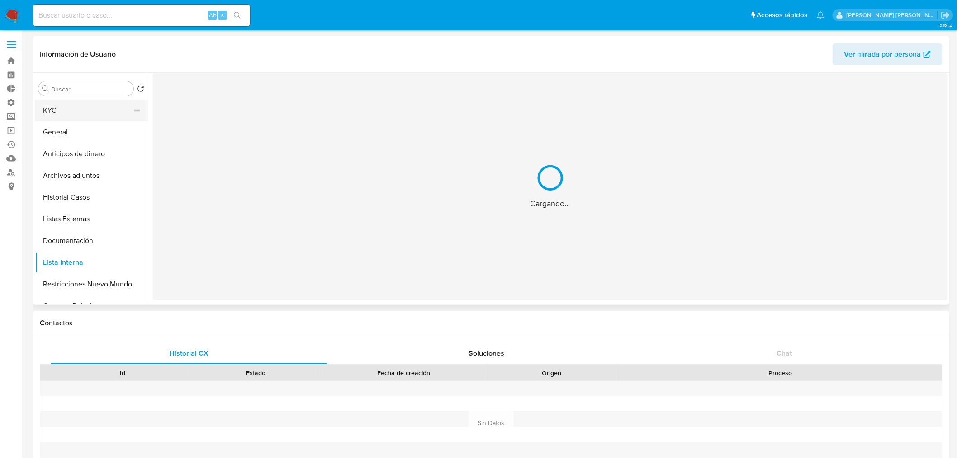
click at [111, 112] on button "KYC" at bounding box center [88, 111] width 106 height 22
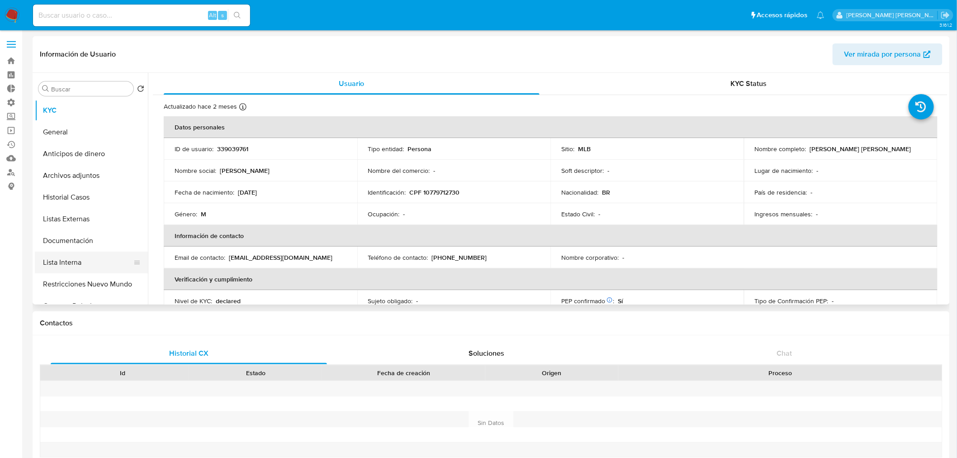
click at [105, 261] on button "Lista Interna" at bounding box center [88, 263] width 106 height 22
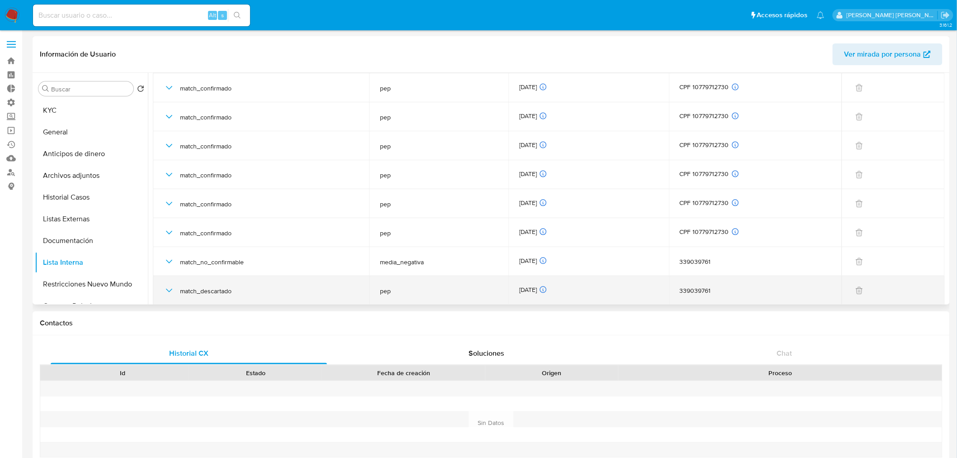
click at [173, 291] on icon "button" at bounding box center [169, 290] width 11 height 11
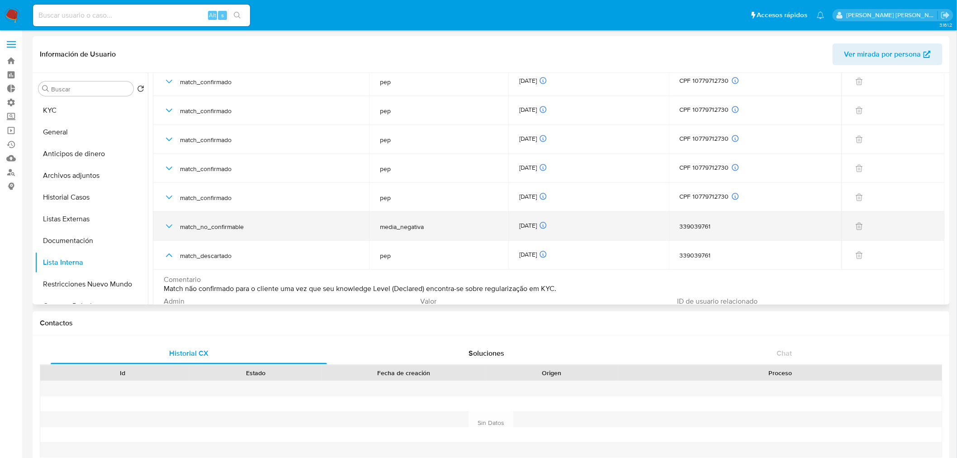
scroll to position [130, 0]
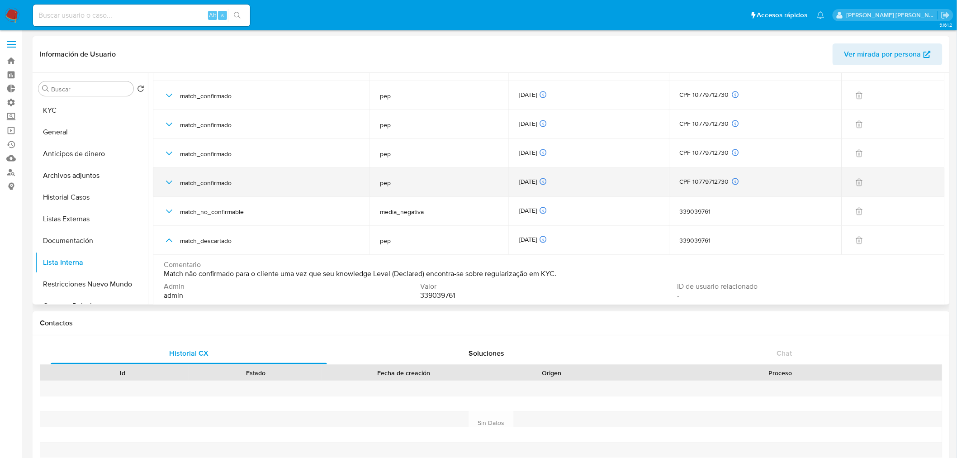
click at [279, 179] on span "match_confirmado" at bounding box center [269, 183] width 178 height 8
click at [168, 183] on icon "button" at bounding box center [169, 182] width 11 height 11
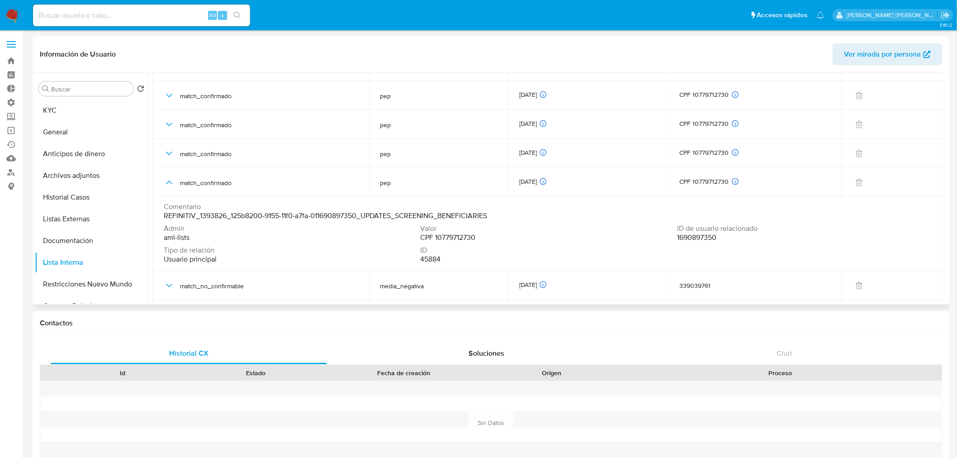
scroll to position [80, 0]
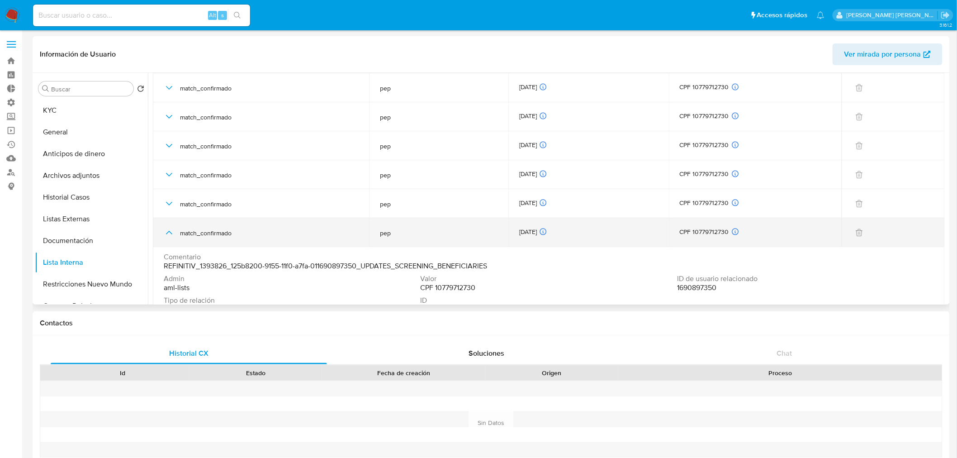
click at [174, 231] on icon "button" at bounding box center [169, 232] width 11 height 11
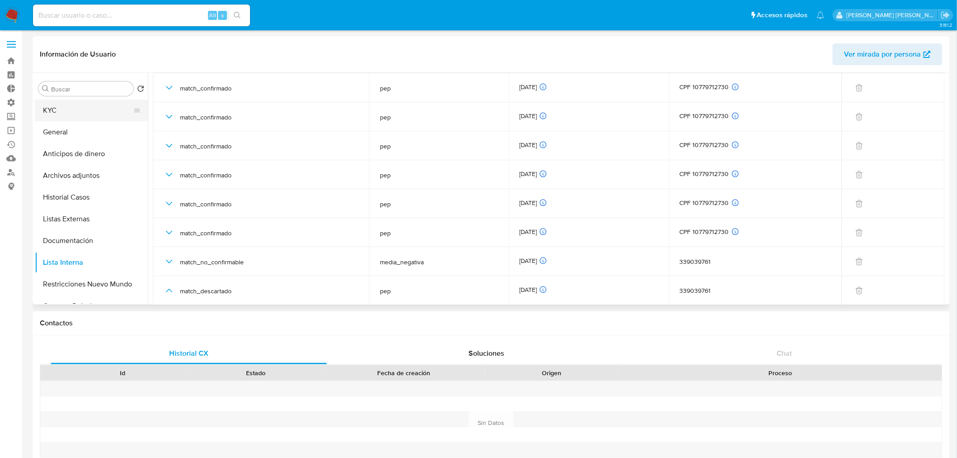
click at [105, 109] on button "KYC" at bounding box center [88, 111] width 106 height 22
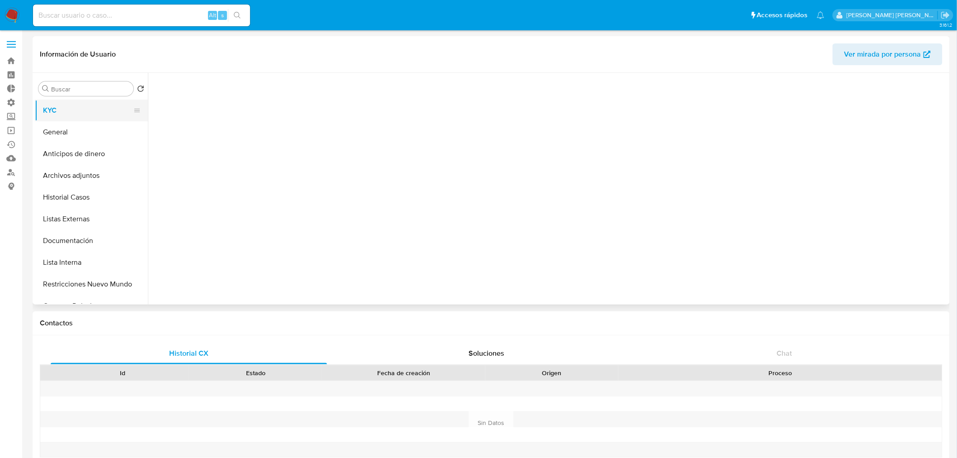
scroll to position [0, 0]
